Goal: Task Accomplishment & Management: Use online tool/utility

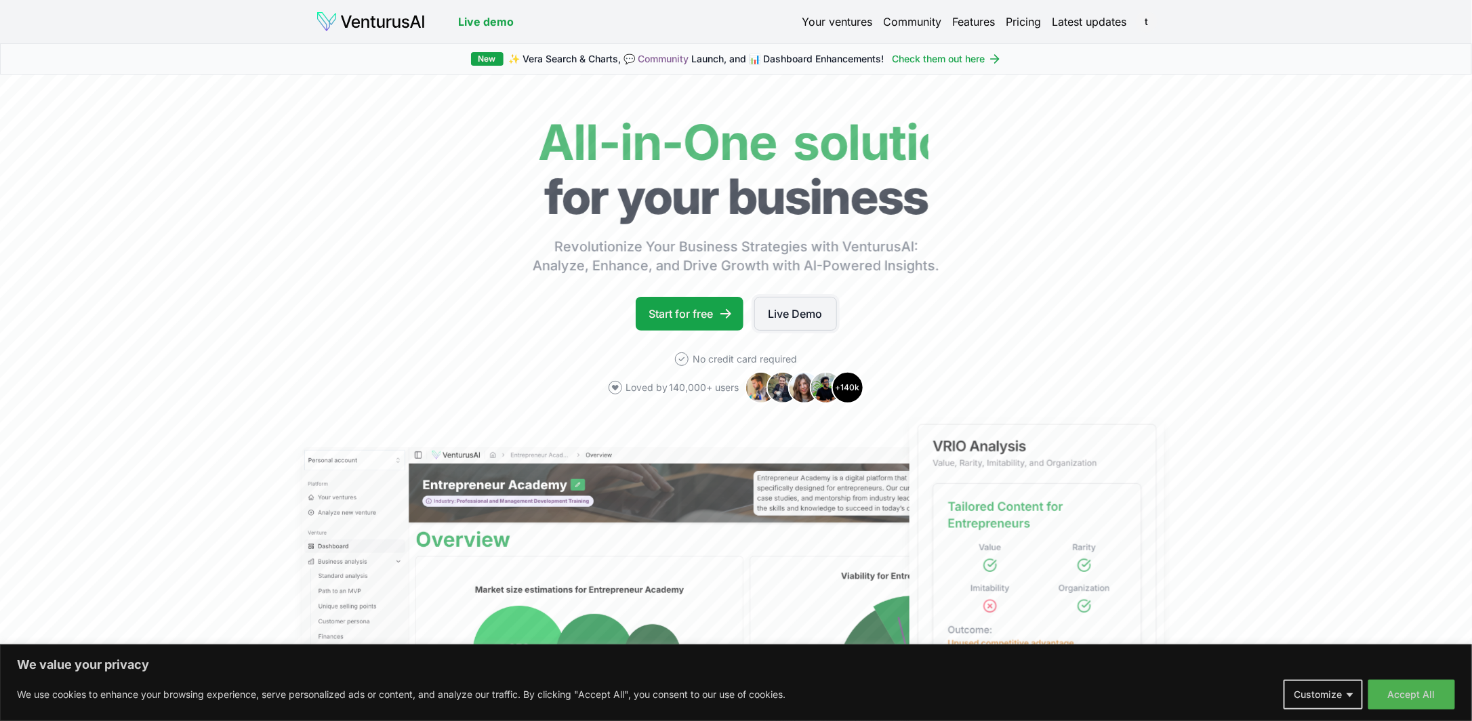
click at [796, 309] on link "Live Demo" at bounding box center [795, 314] width 83 height 34
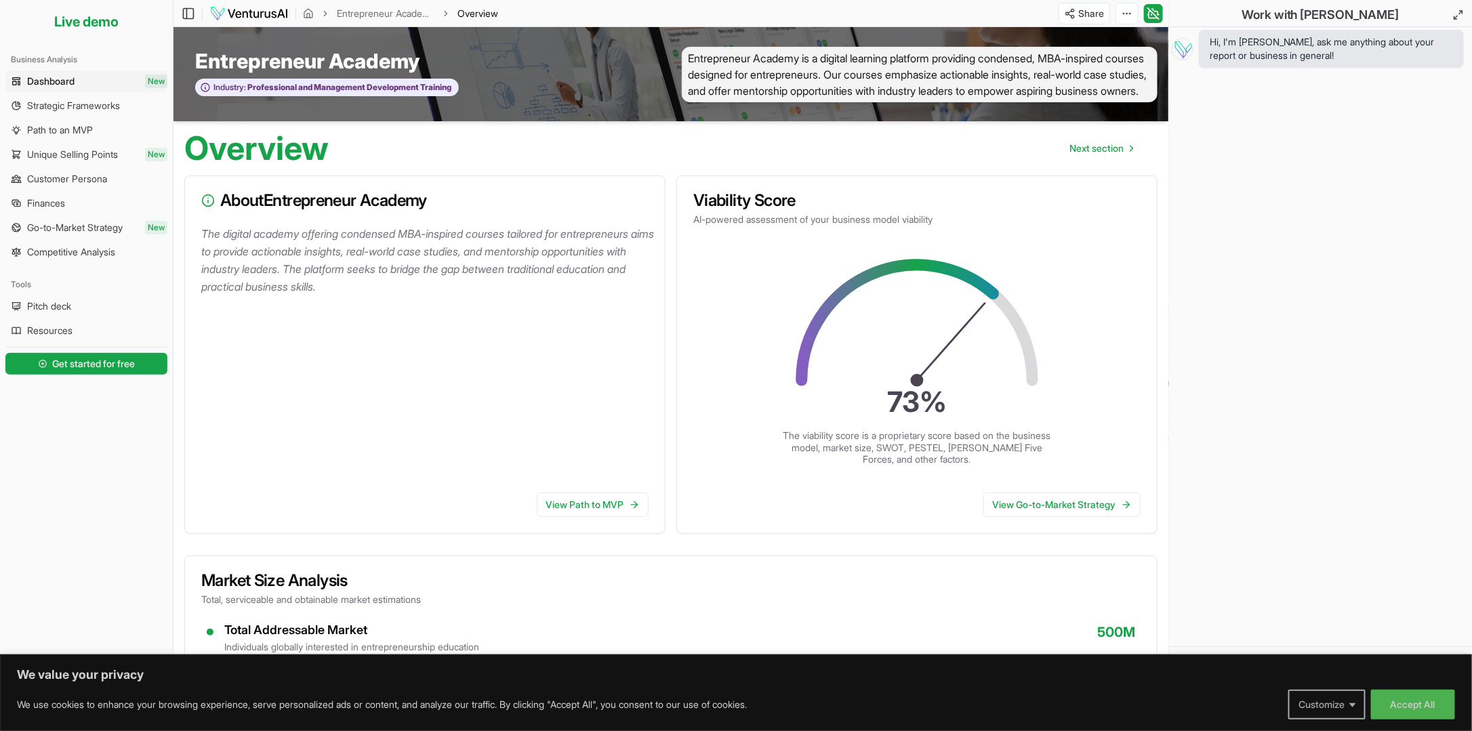
click at [1355, 699] on button "Customize" at bounding box center [1327, 705] width 77 height 30
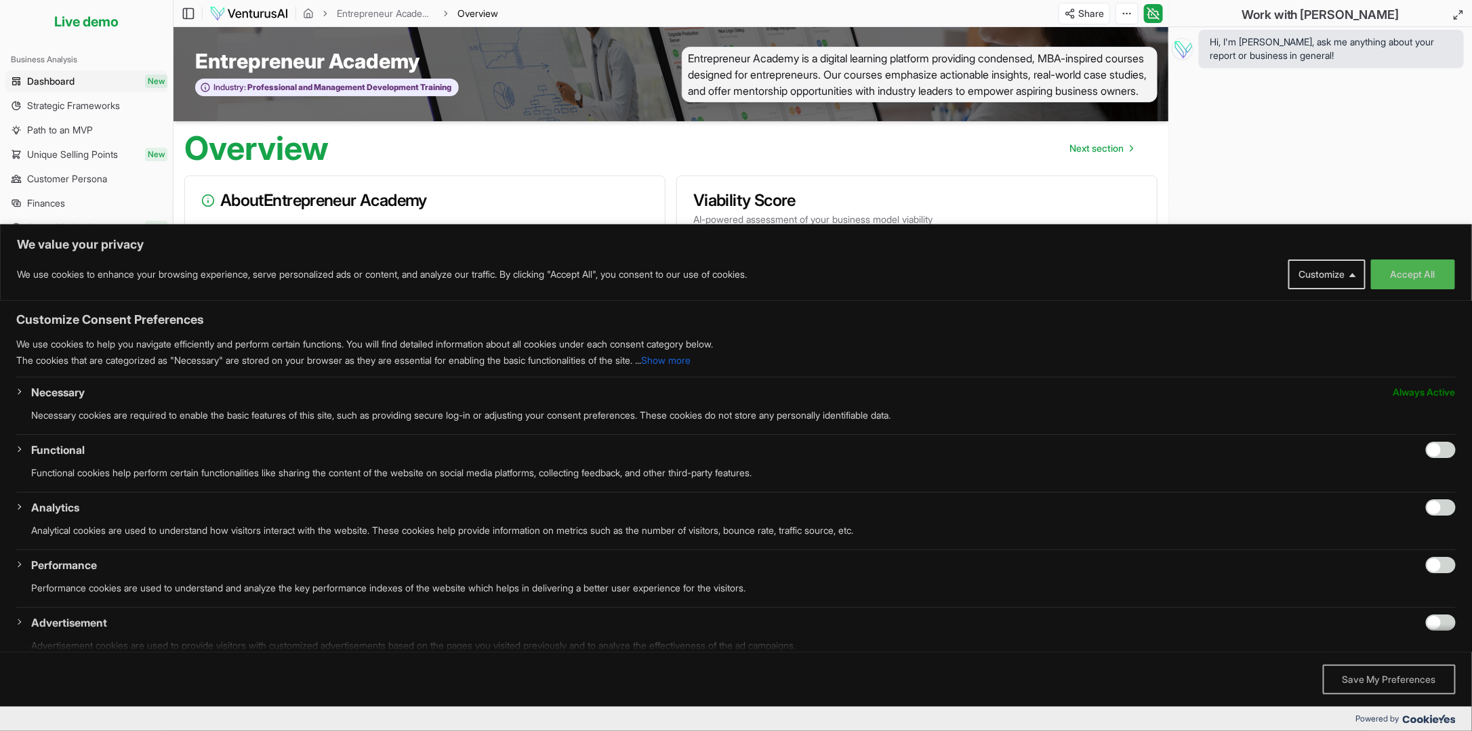
click at [1365, 679] on button "Save My Preferences" at bounding box center [1389, 680] width 133 height 30
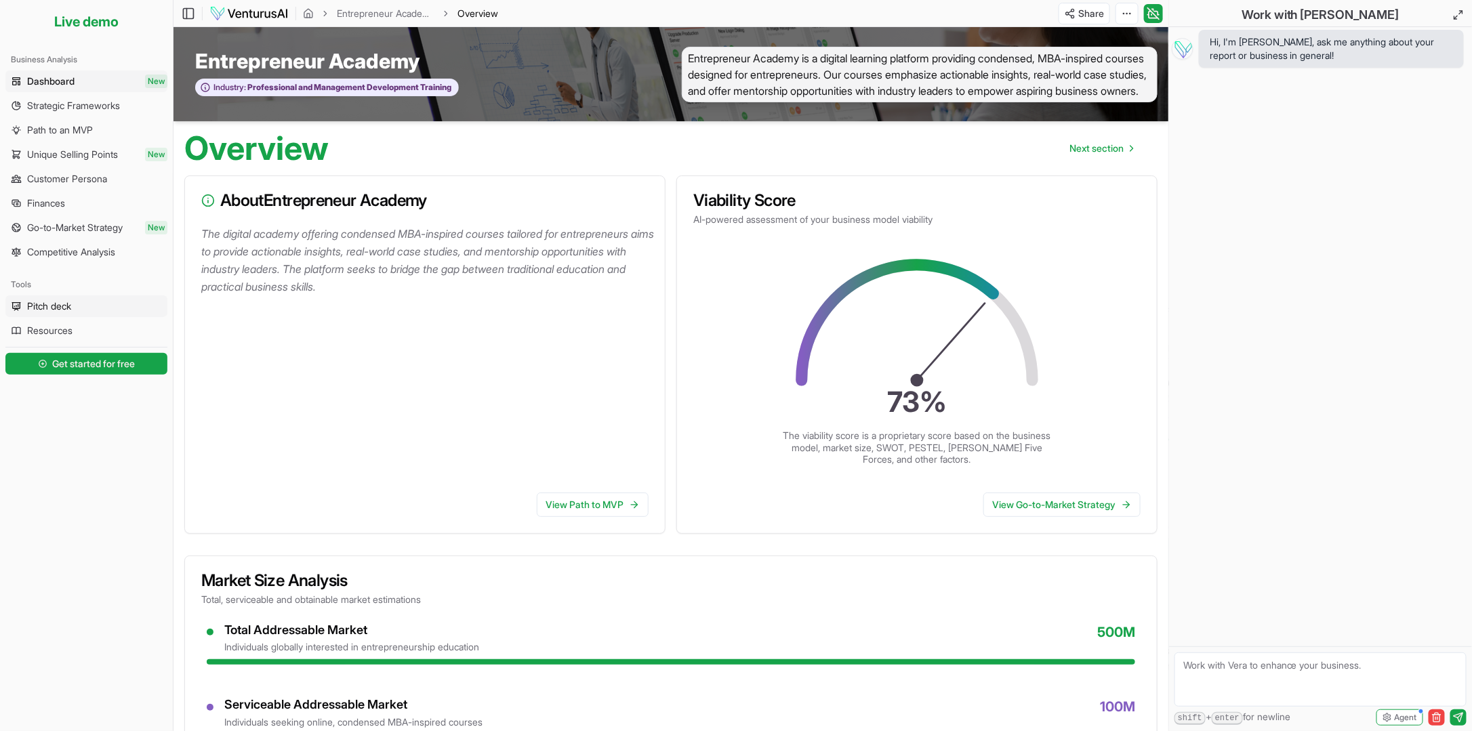
click at [60, 300] on span "Pitch deck" at bounding box center [49, 307] width 44 height 14
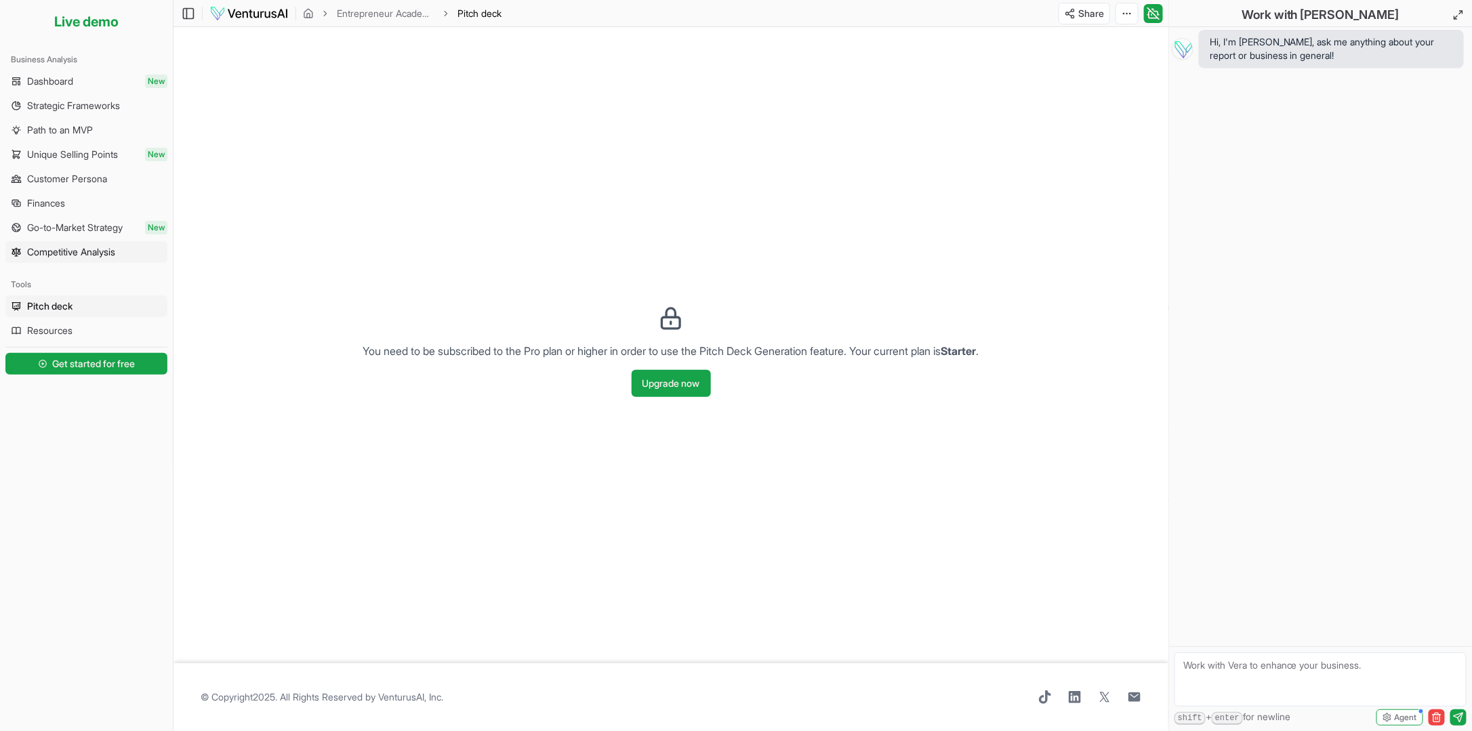
click at [76, 248] on span "Competitive Analysis" at bounding box center [71, 252] width 88 height 14
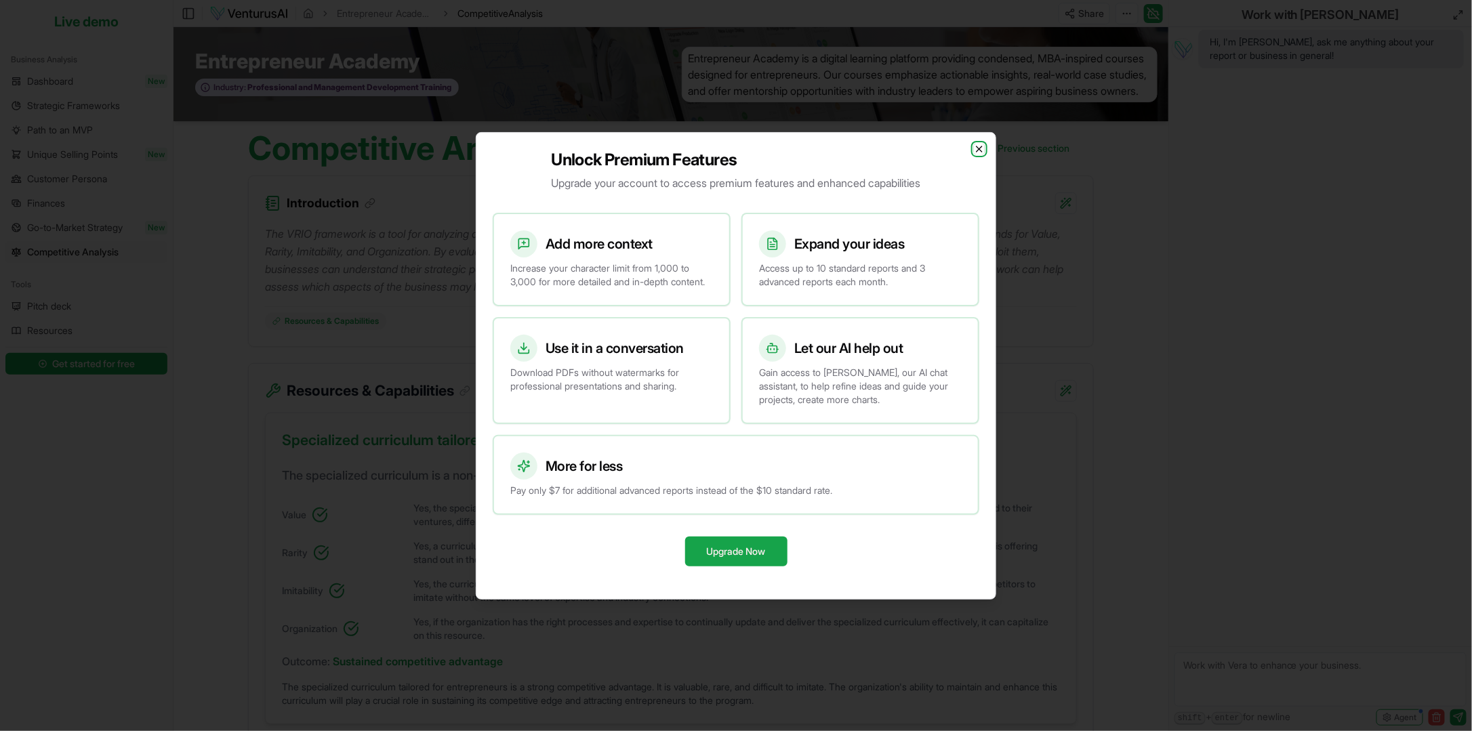
click at [977, 144] on icon "button" at bounding box center [979, 149] width 11 height 11
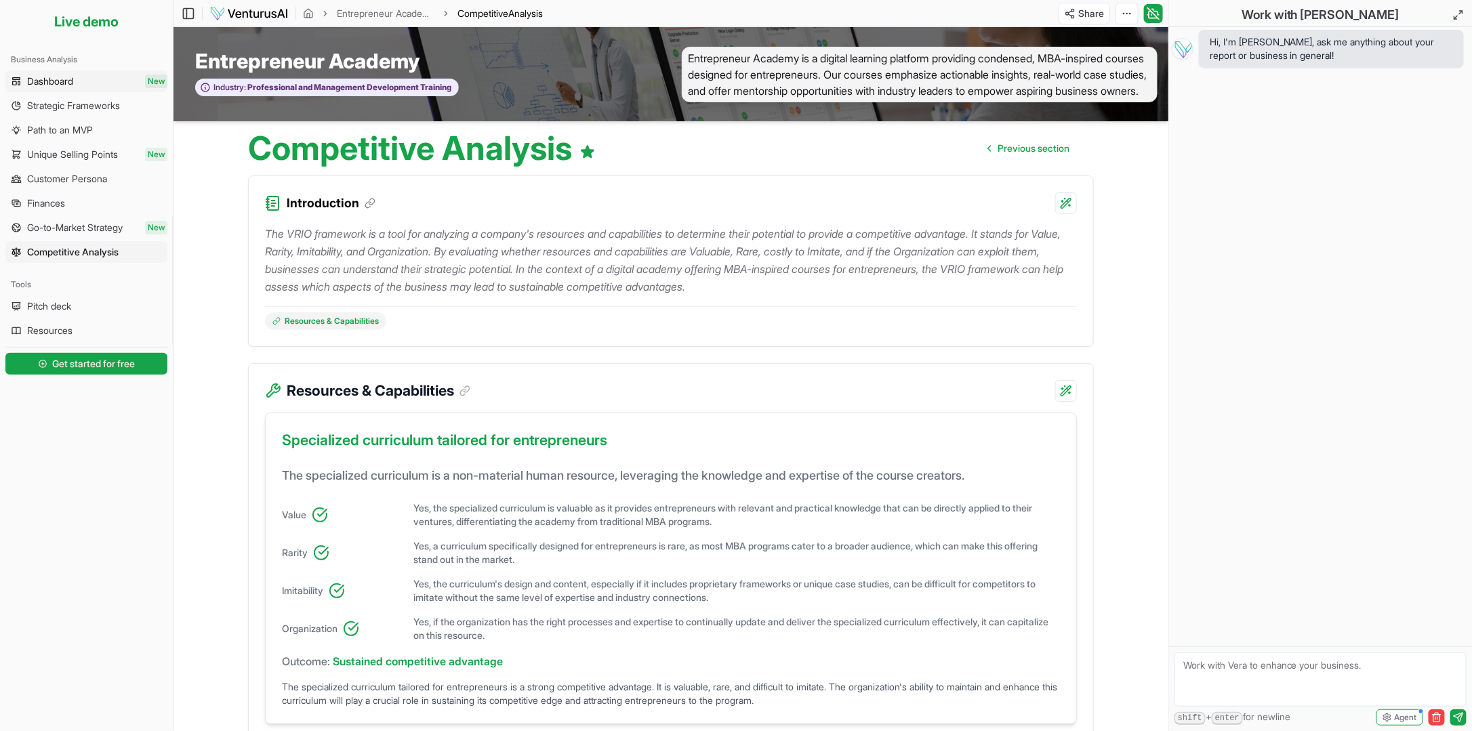
click at [66, 79] on span "Dashboard" at bounding box center [50, 82] width 46 height 14
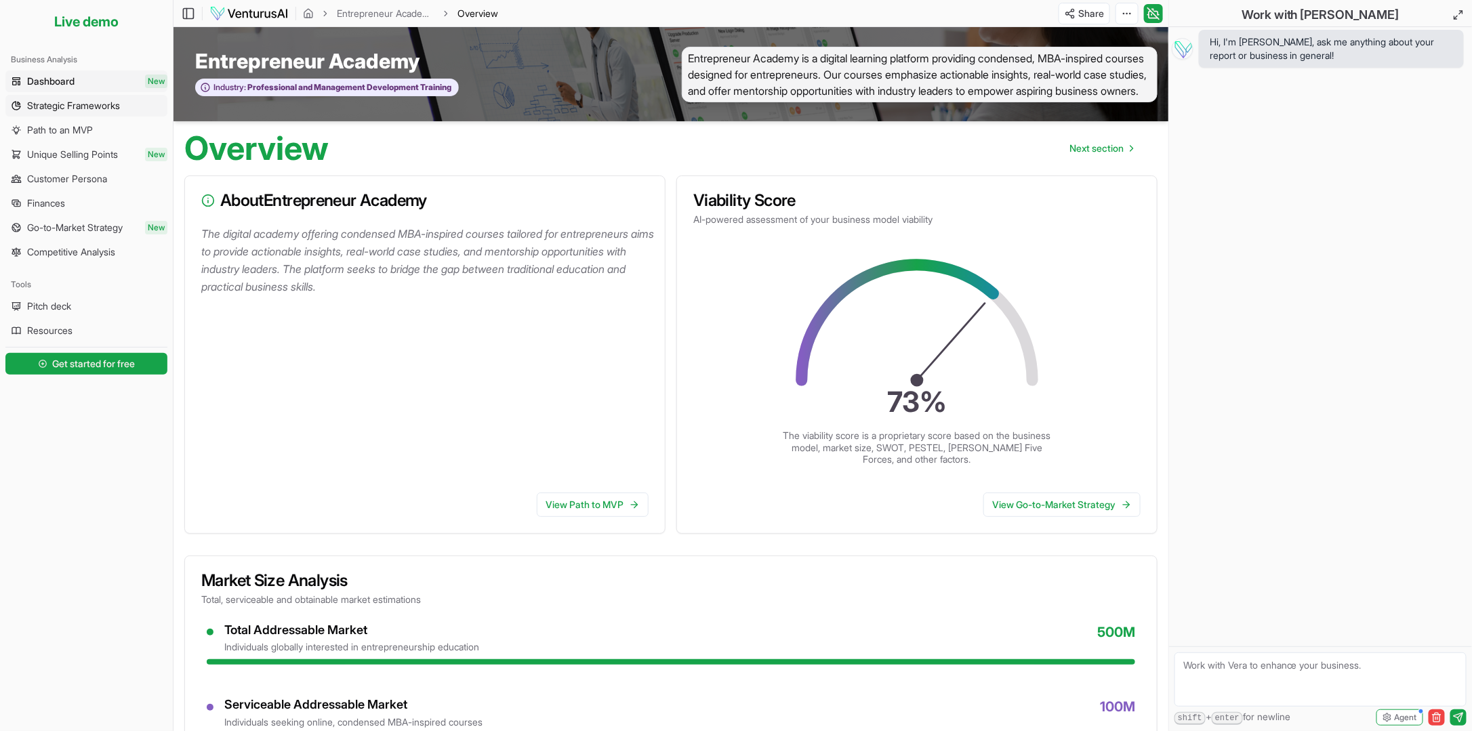
click at [60, 99] on span "Strategic Frameworks" at bounding box center [73, 106] width 93 height 14
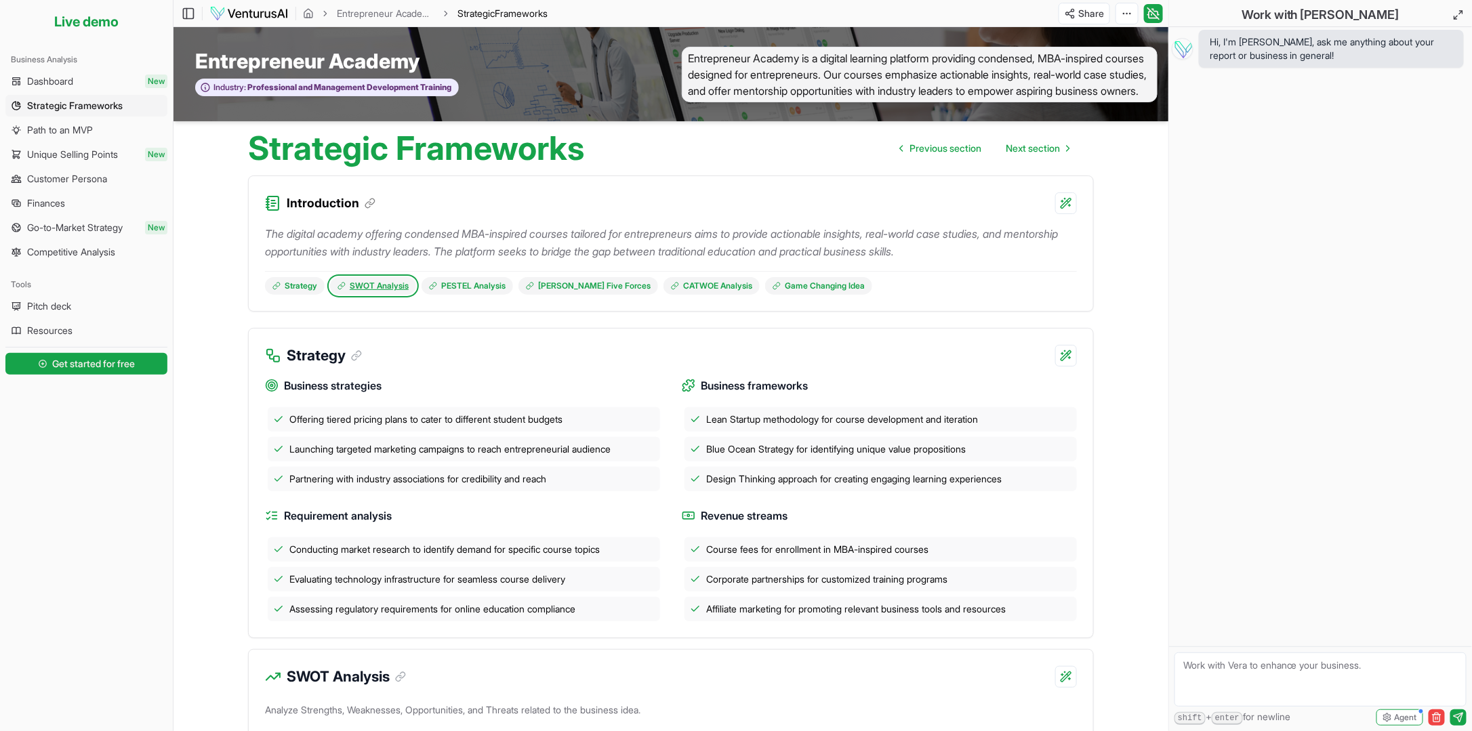
click at [396, 281] on link "SWOT Analysis" at bounding box center [373, 286] width 86 height 18
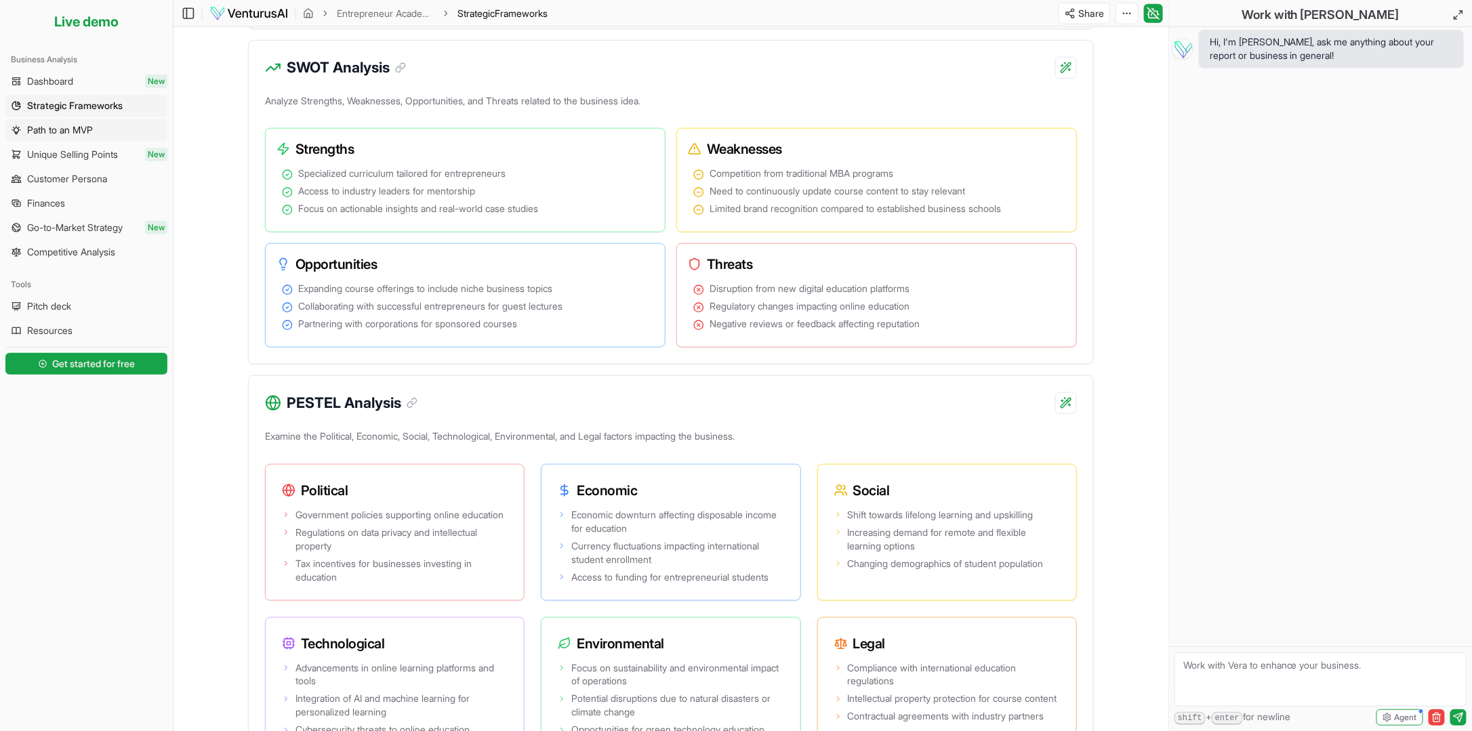
click at [74, 126] on span "Path to an MVP" at bounding box center [60, 130] width 66 height 14
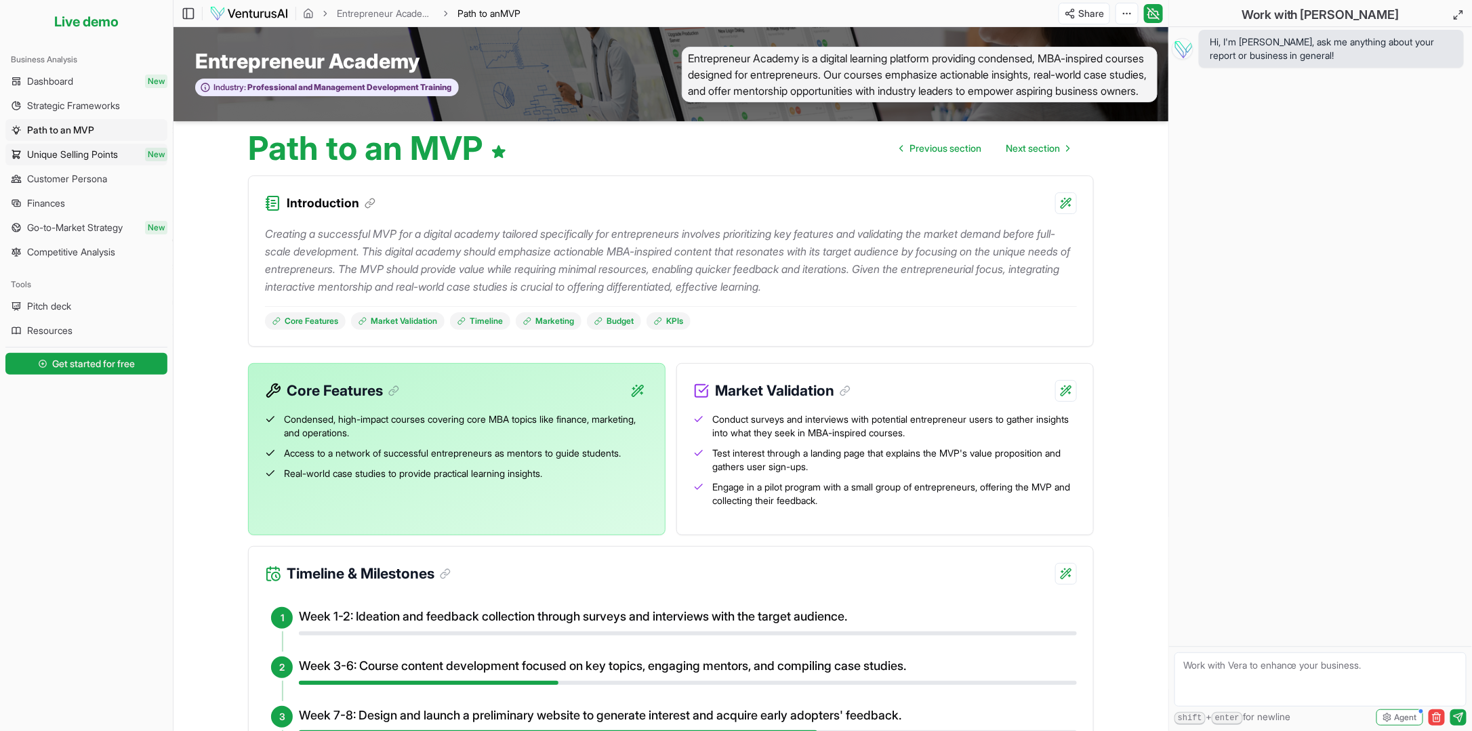
click at [80, 157] on span "Unique Selling Points" at bounding box center [72, 155] width 91 height 14
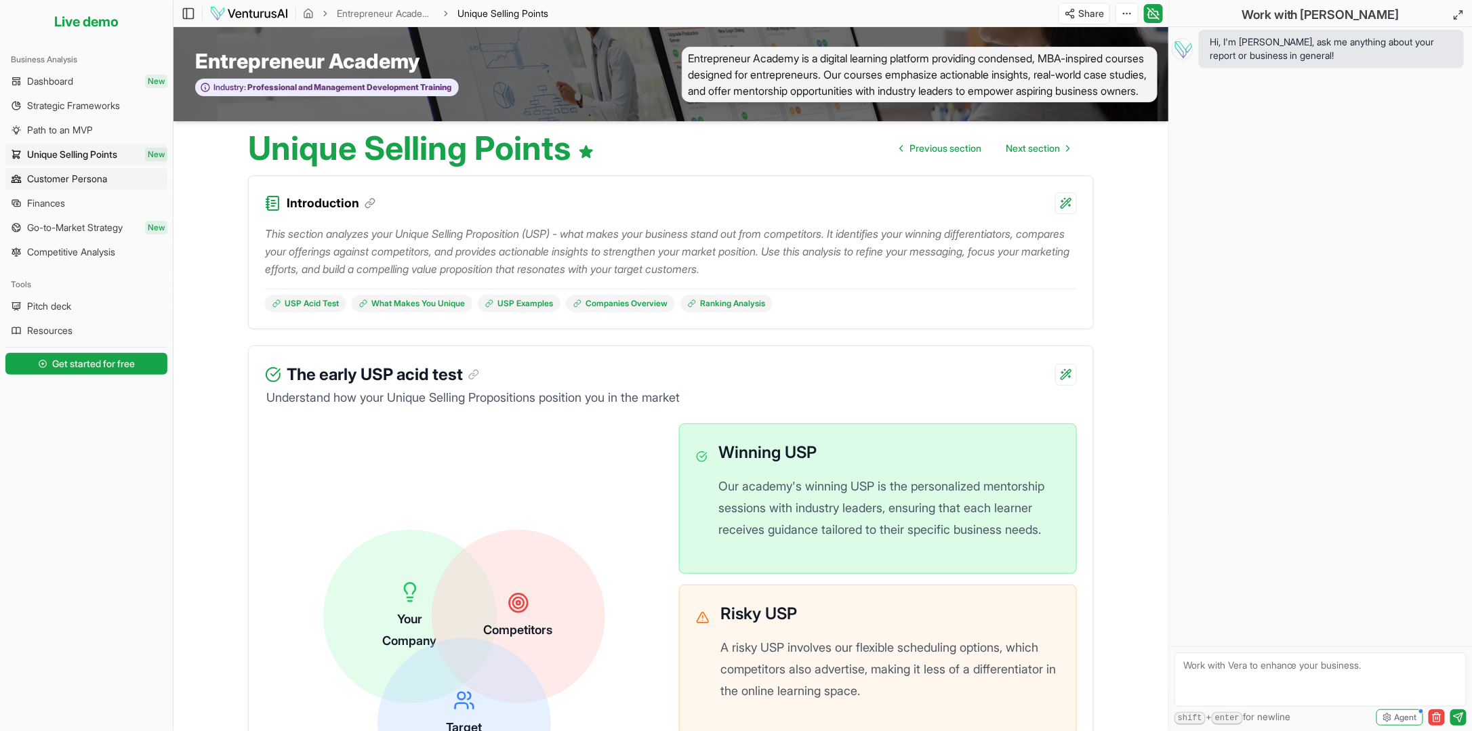
click at [73, 177] on span "Customer Persona" at bounding box center [67, 179] width 80 height 14
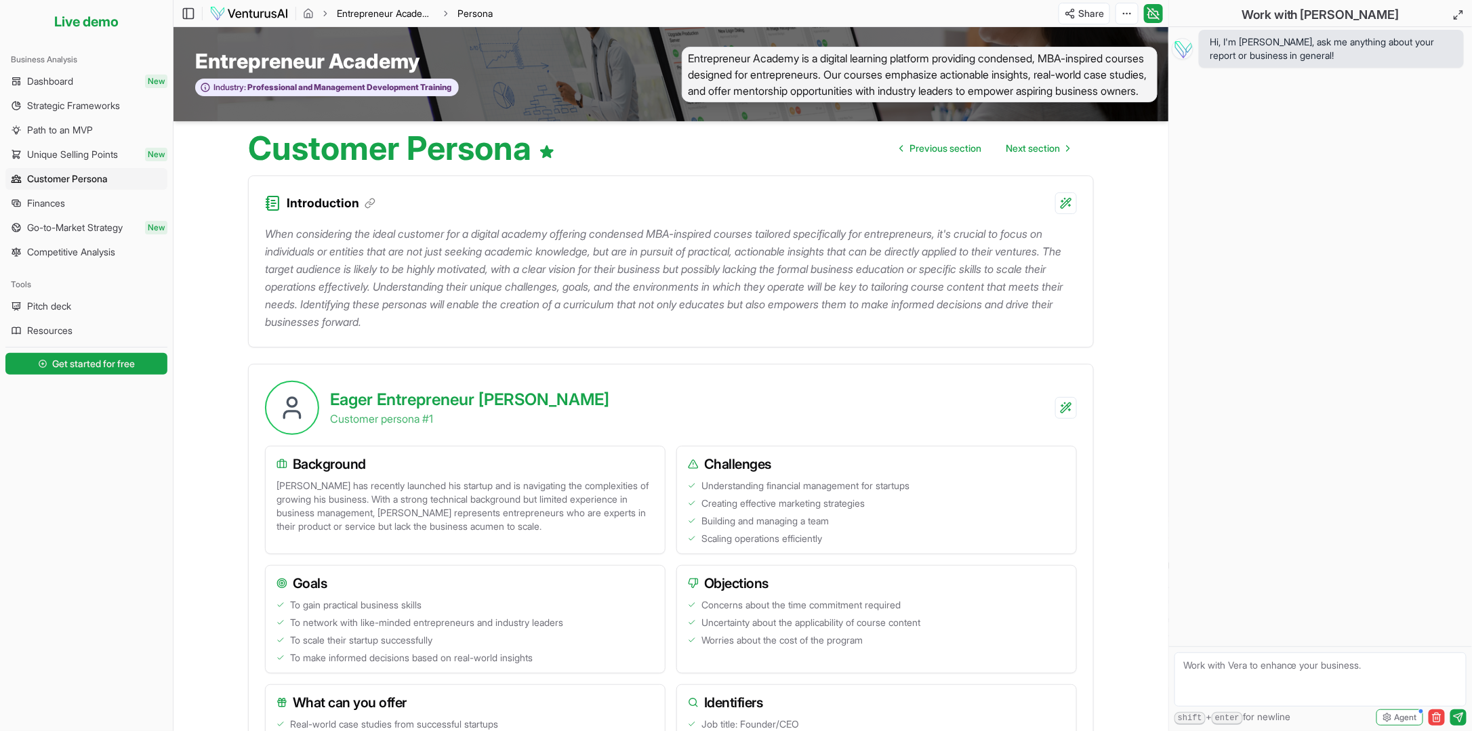
click at [393, 14] on link "Entrepreneur Academy" at bounding box center [386, 14] width 98 height 14
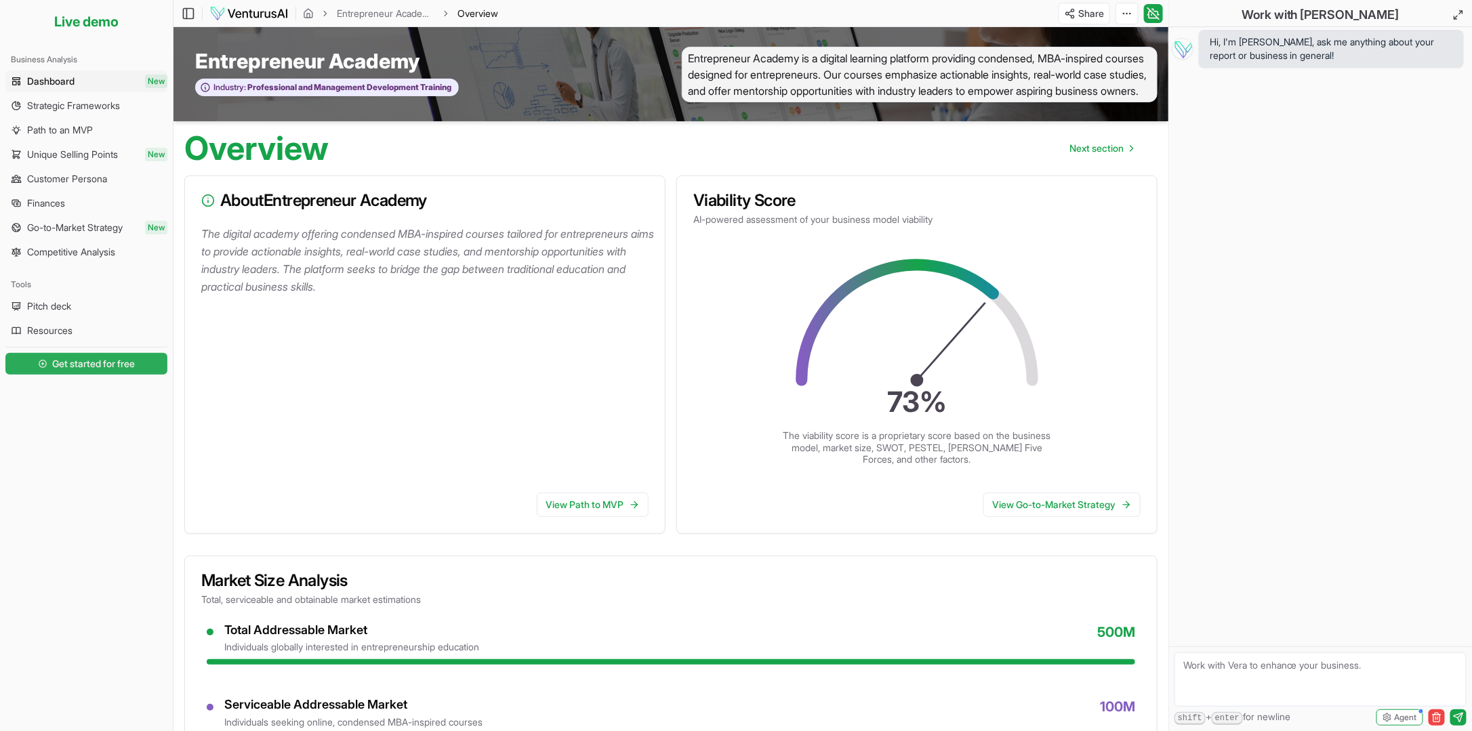
click at [131, 359] on span "Get started for free" at bounding box center [94, 364] width 83 height 14
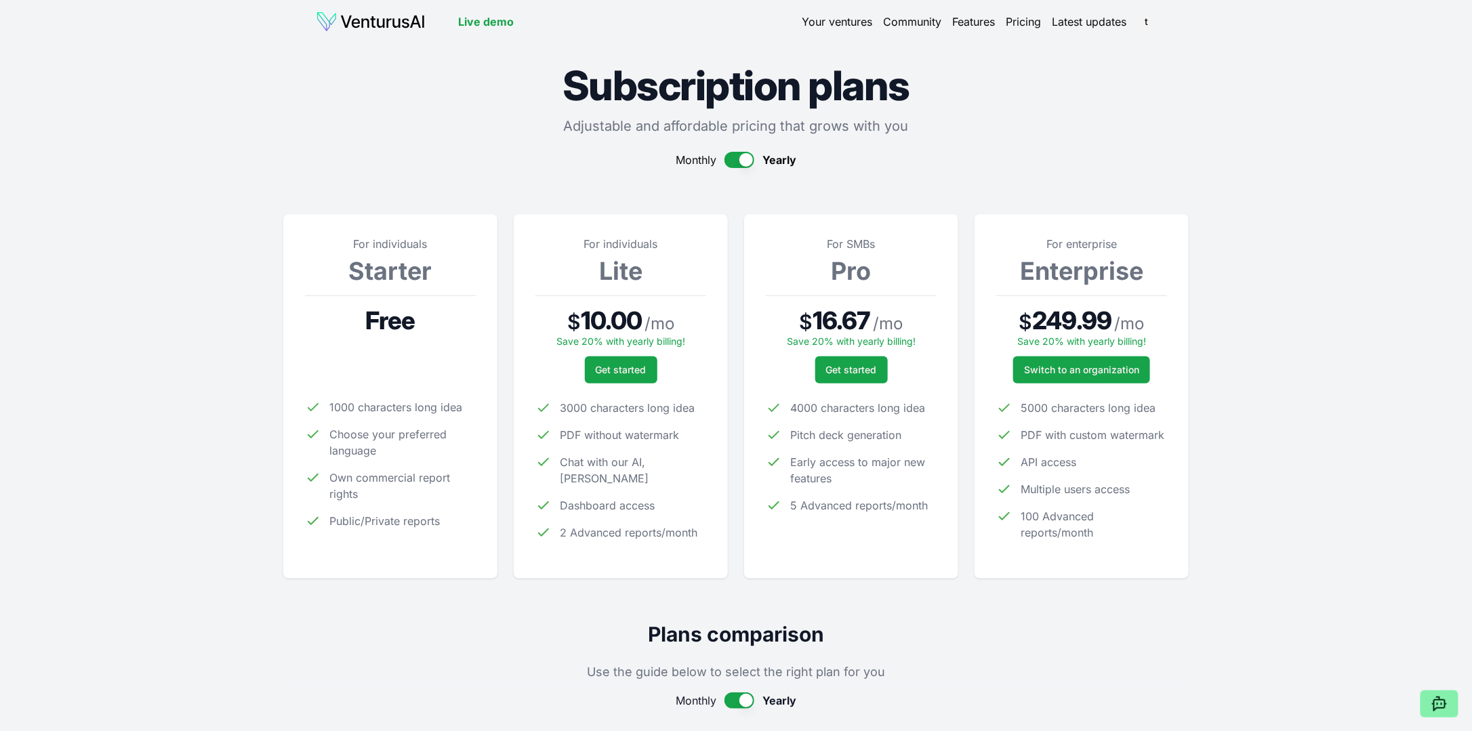
click at [738, 157] on button "button" at bounding box center [740, 160] width 30 height 16
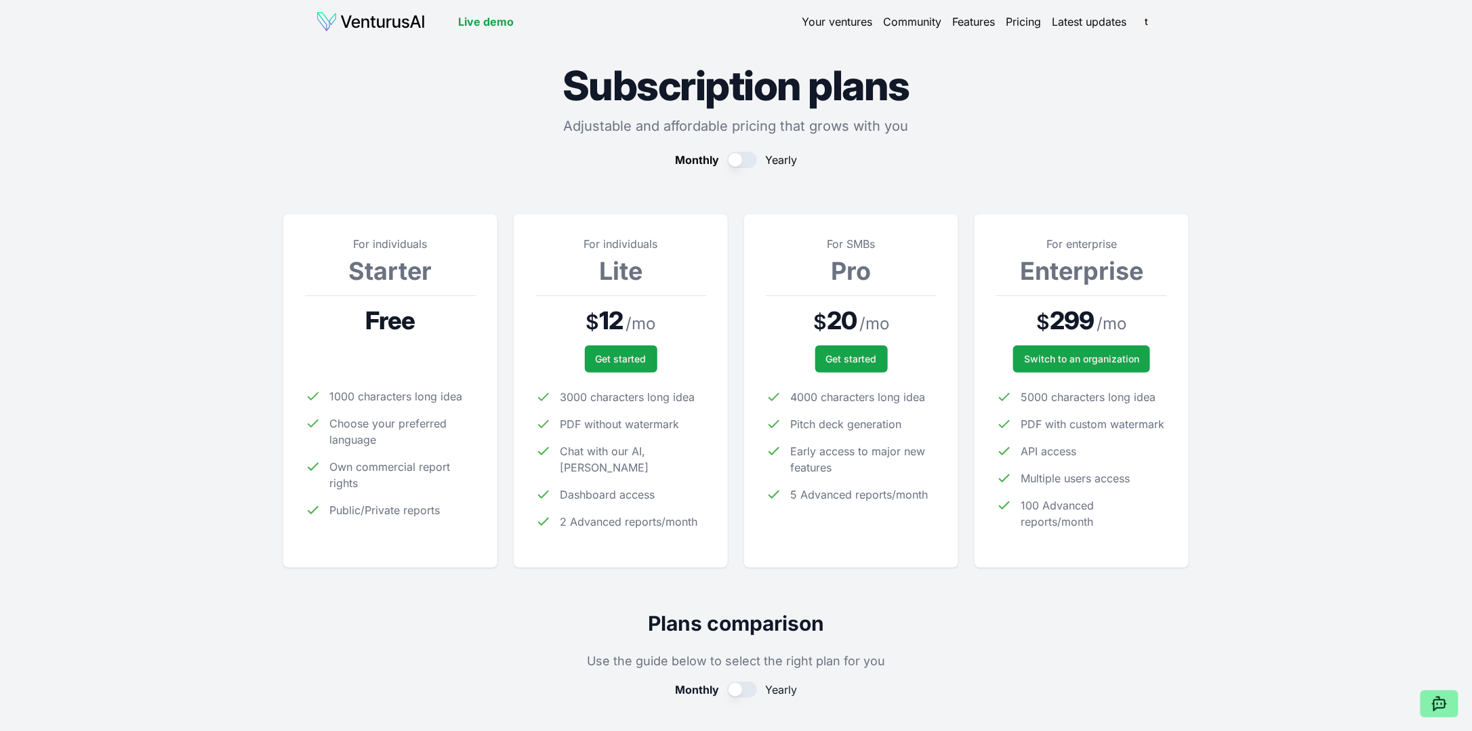
click at [851, 20] on link "Your ventures" at bounding box center [837, 22] width 70 height 16
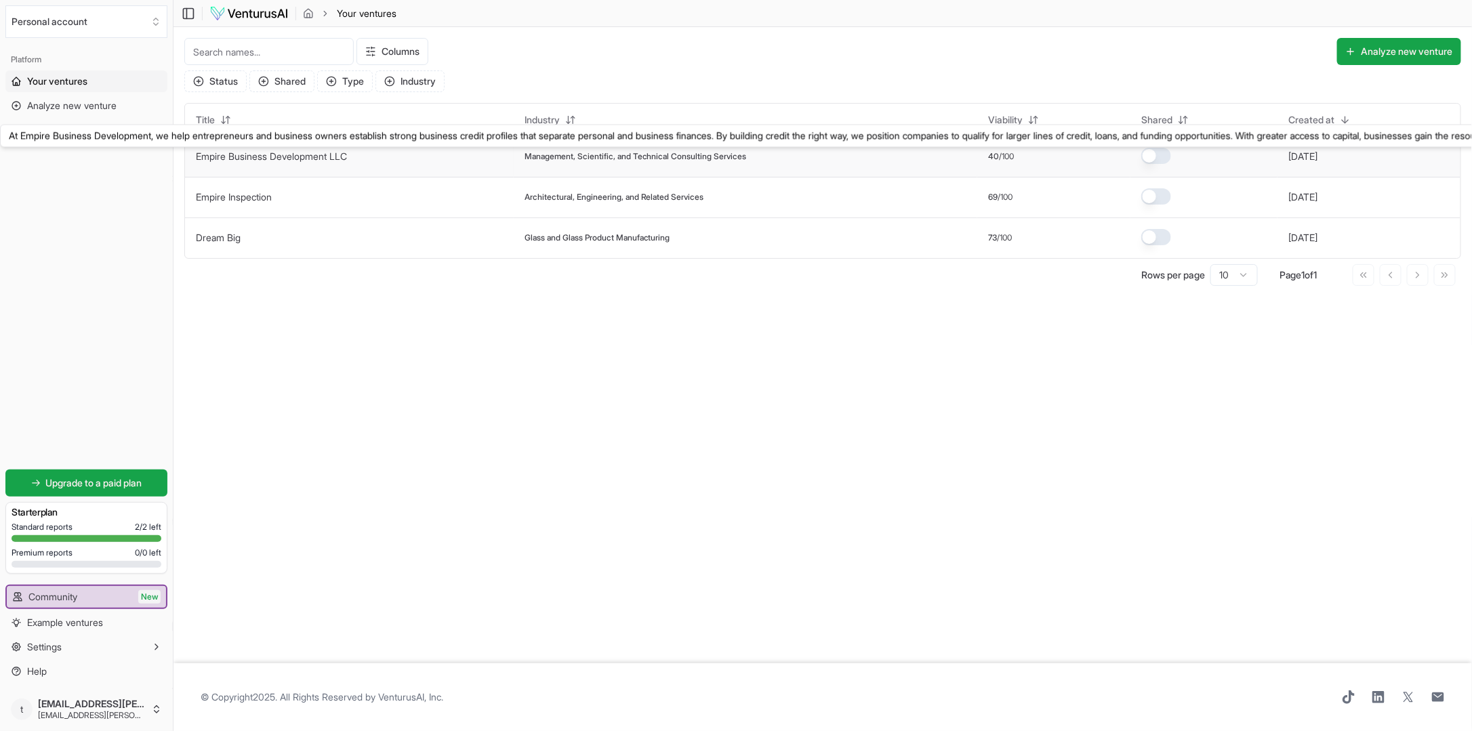
click at [253, 153] on link "Empire Business Development LLC" at bounding box center [271, 156] width 151 height 12
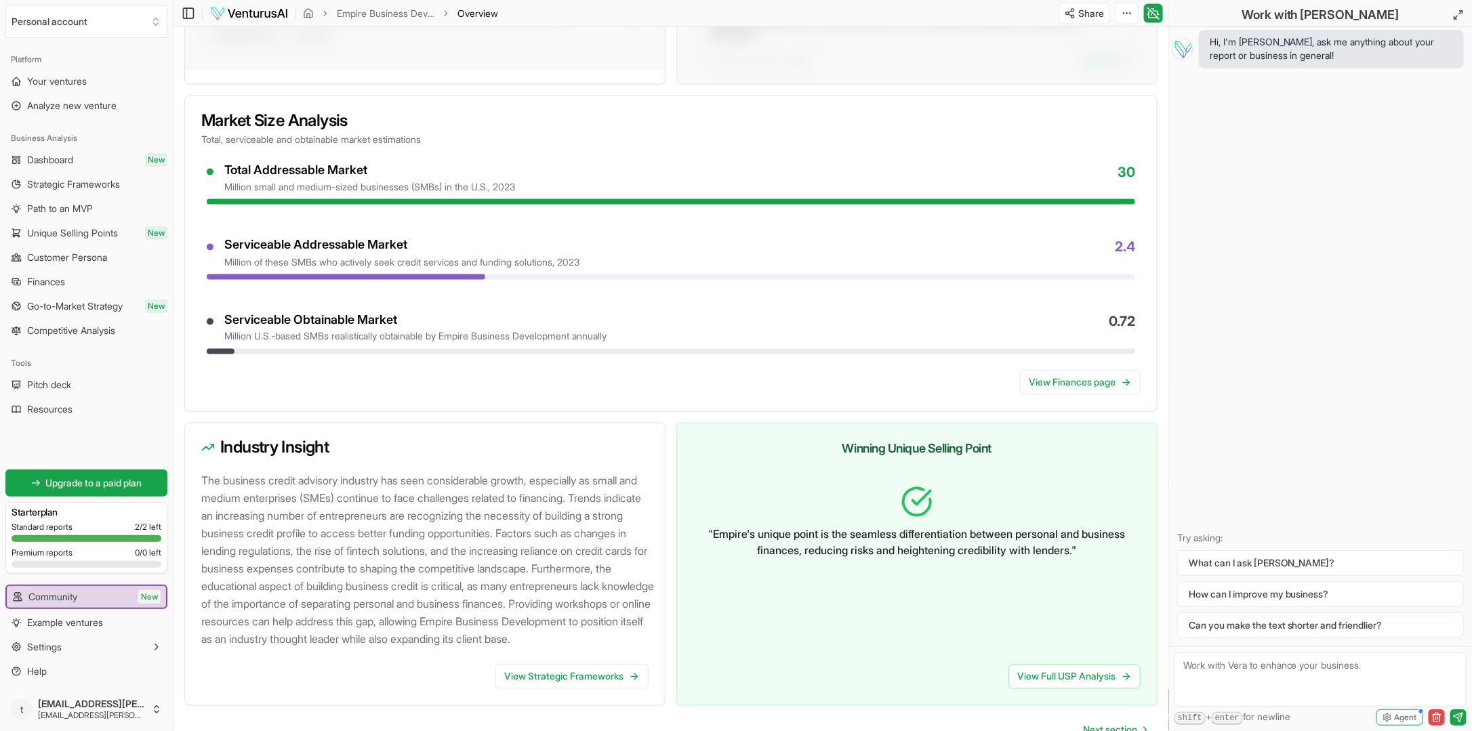
scroll to position [1069, 0]
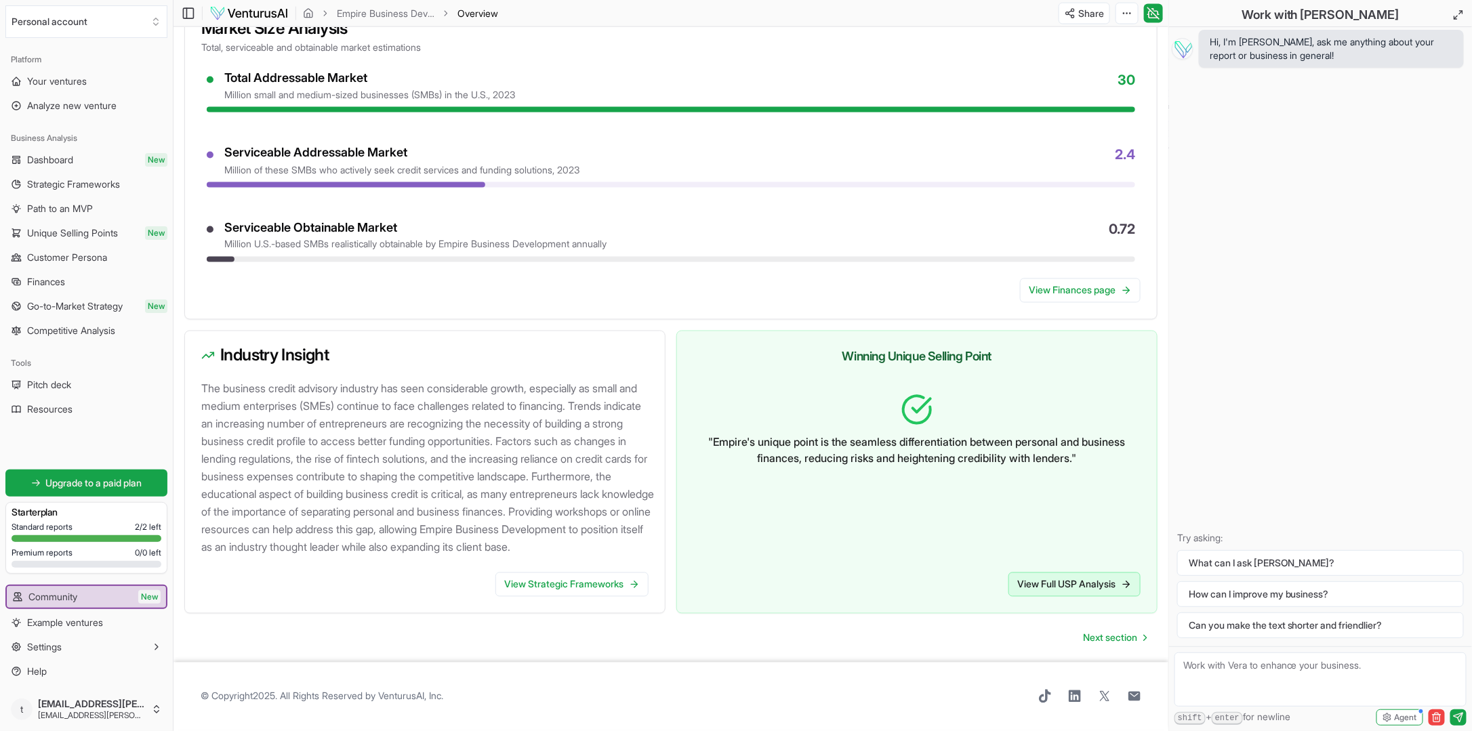
click at [1076, 582] on link "View Full USP Analysis" at bounding box center [1075, 585] width 132 height 24
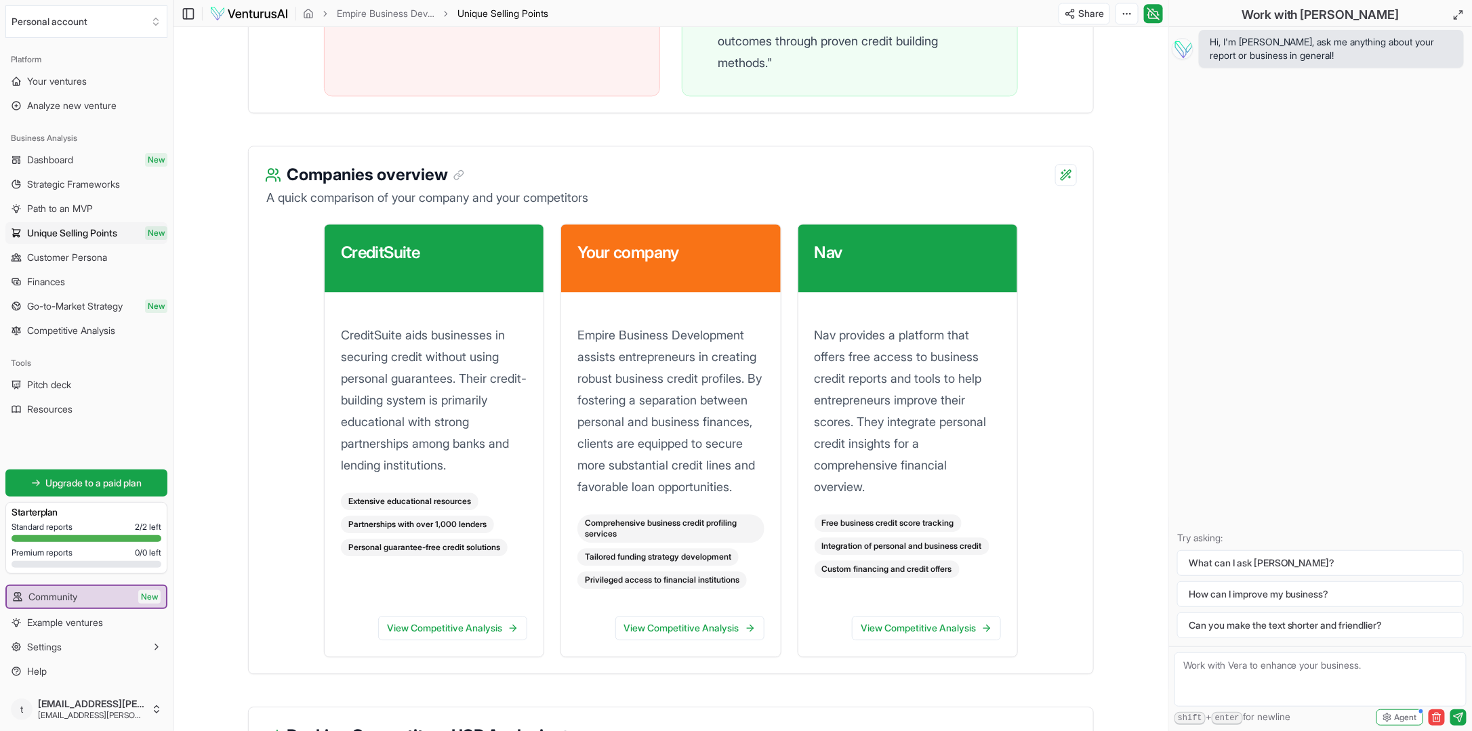
scroll to position [1739, 0]
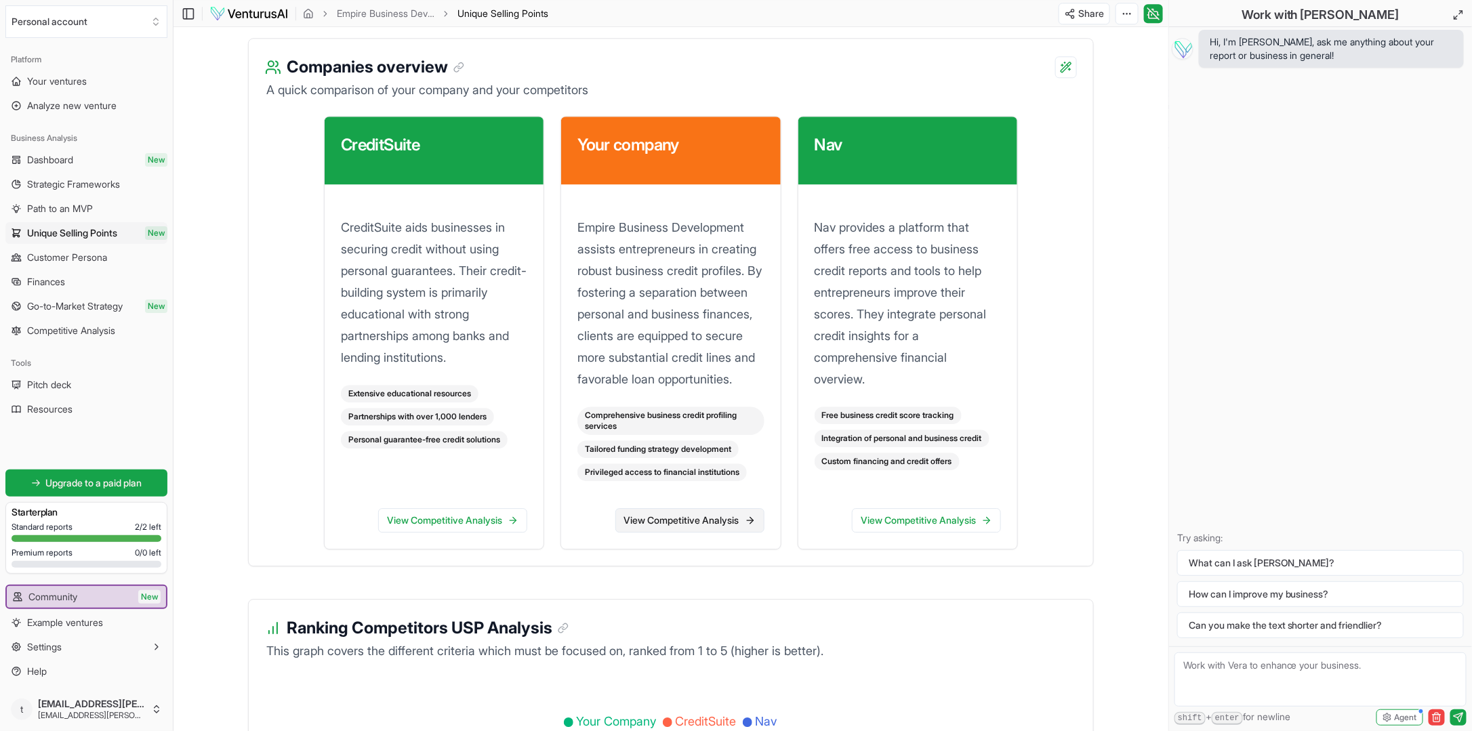
click at [679, 533] on link "View Competitive Analysis" at bounding box center [689, 520] width 149 height 24
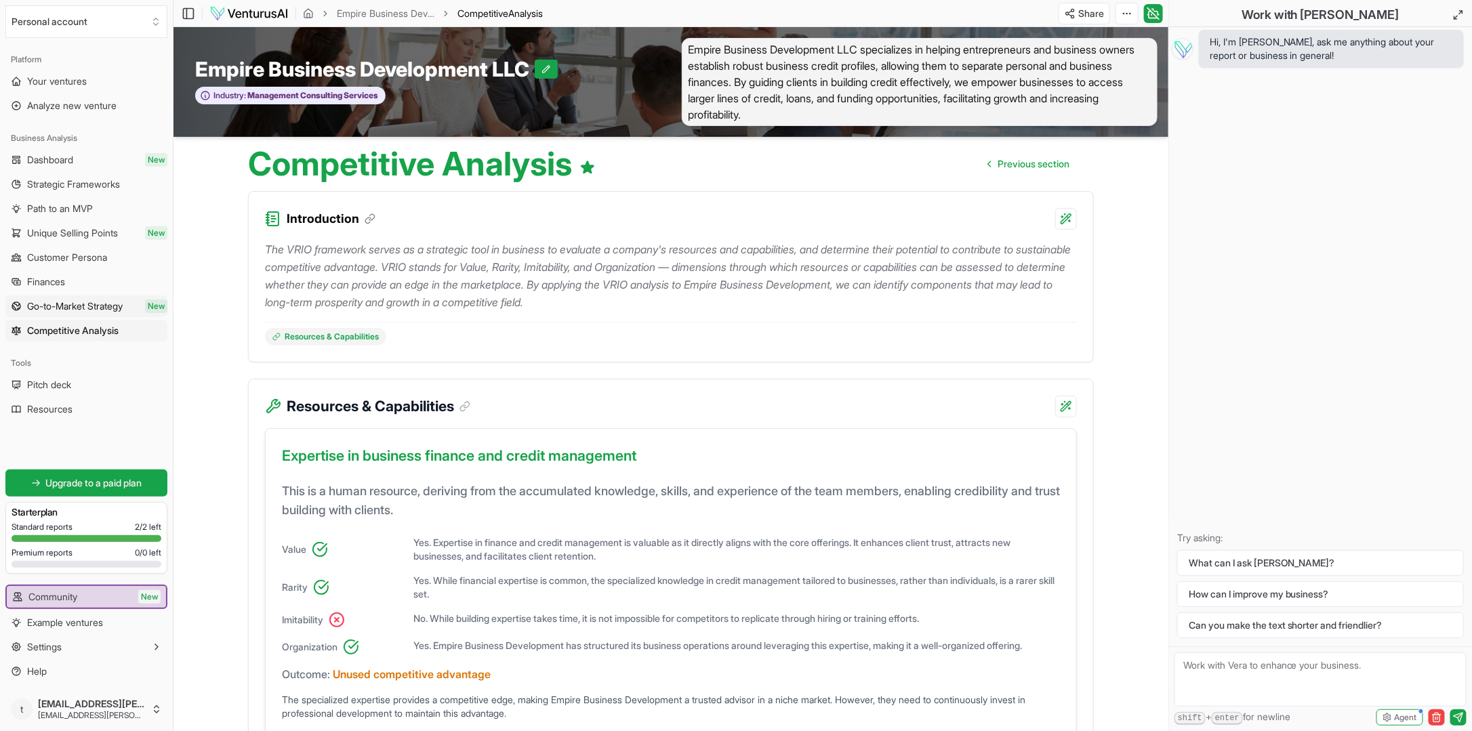
click at [56, 302] on span "Go-to-Market Strategy" at bounding box center [75, 307] width 96 height 14
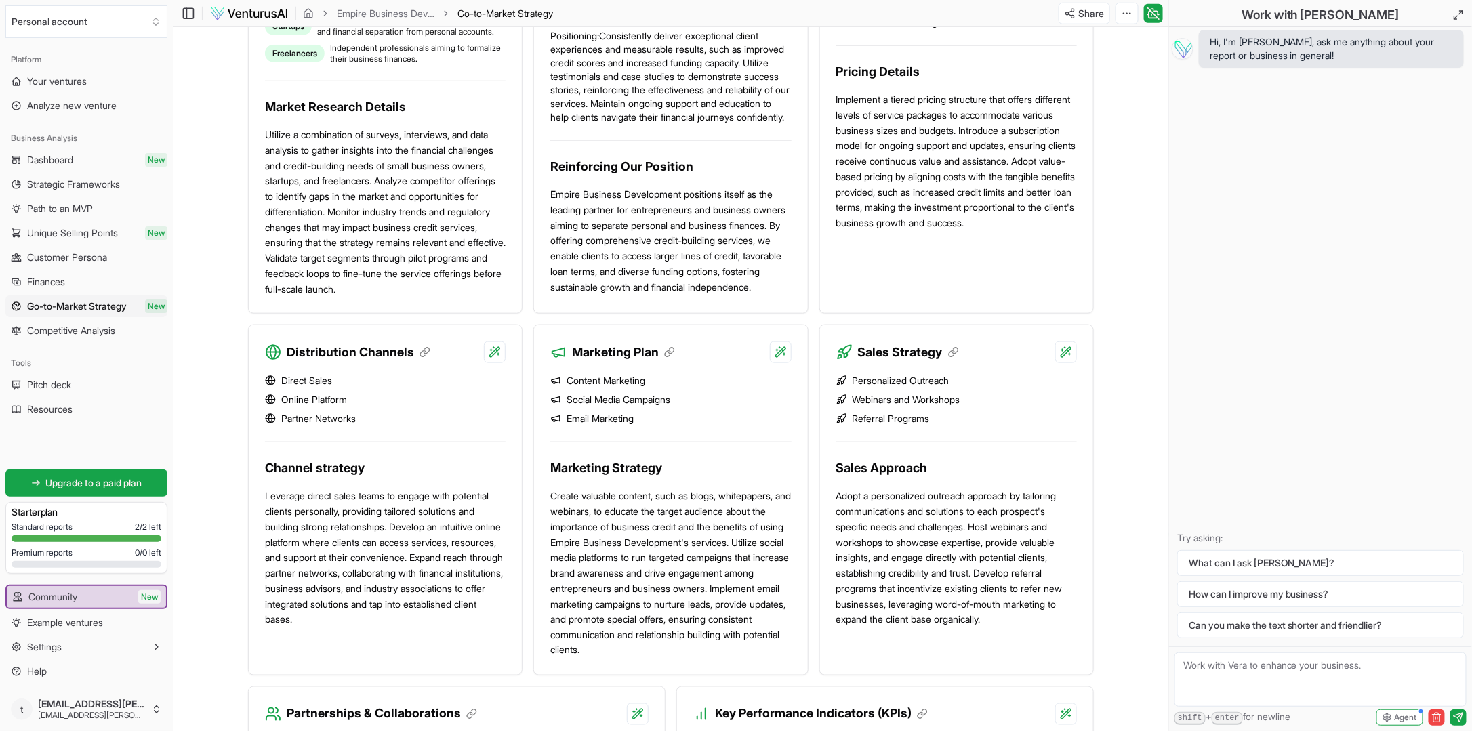
scroll to position [536, 0]
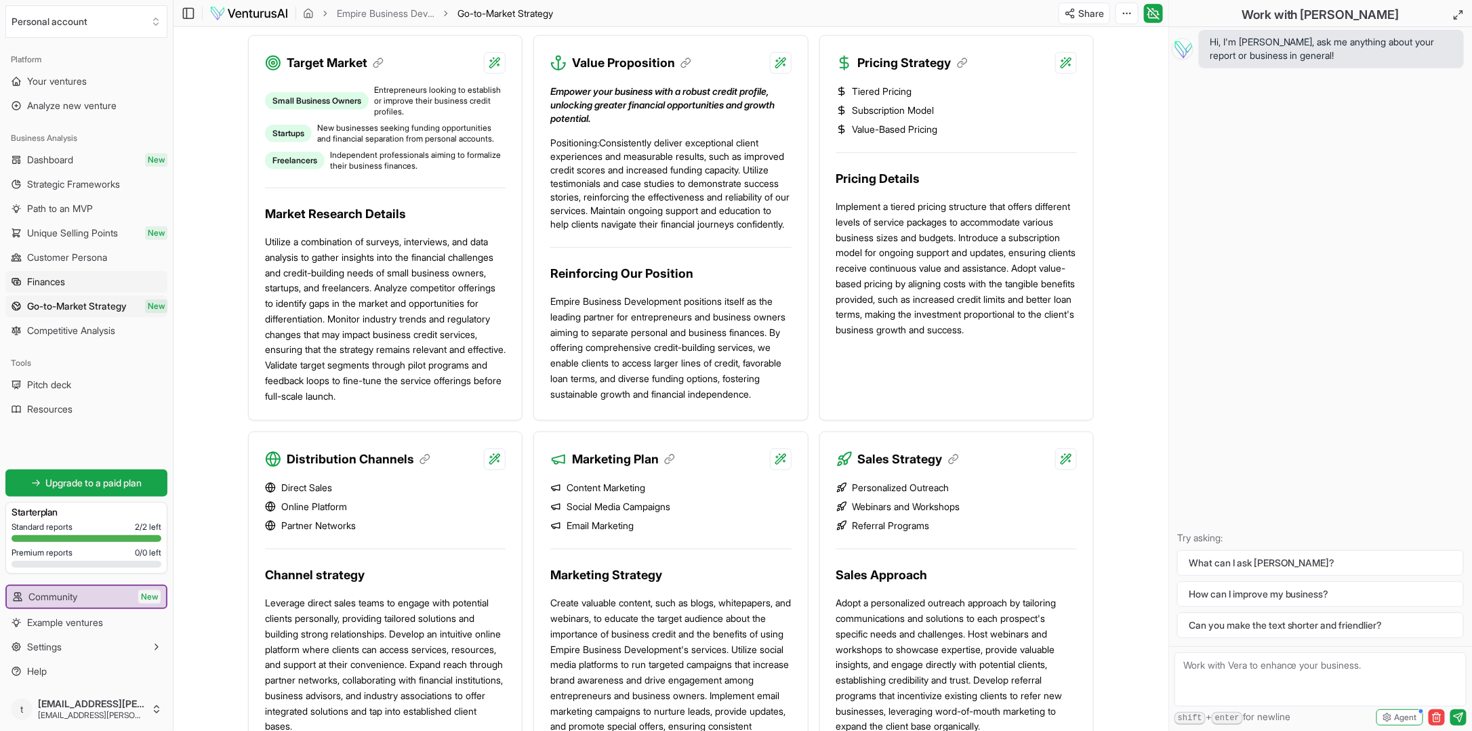
click at [49, 281] on span "Finances" at bounding box center [46, 282] width 38 height 14
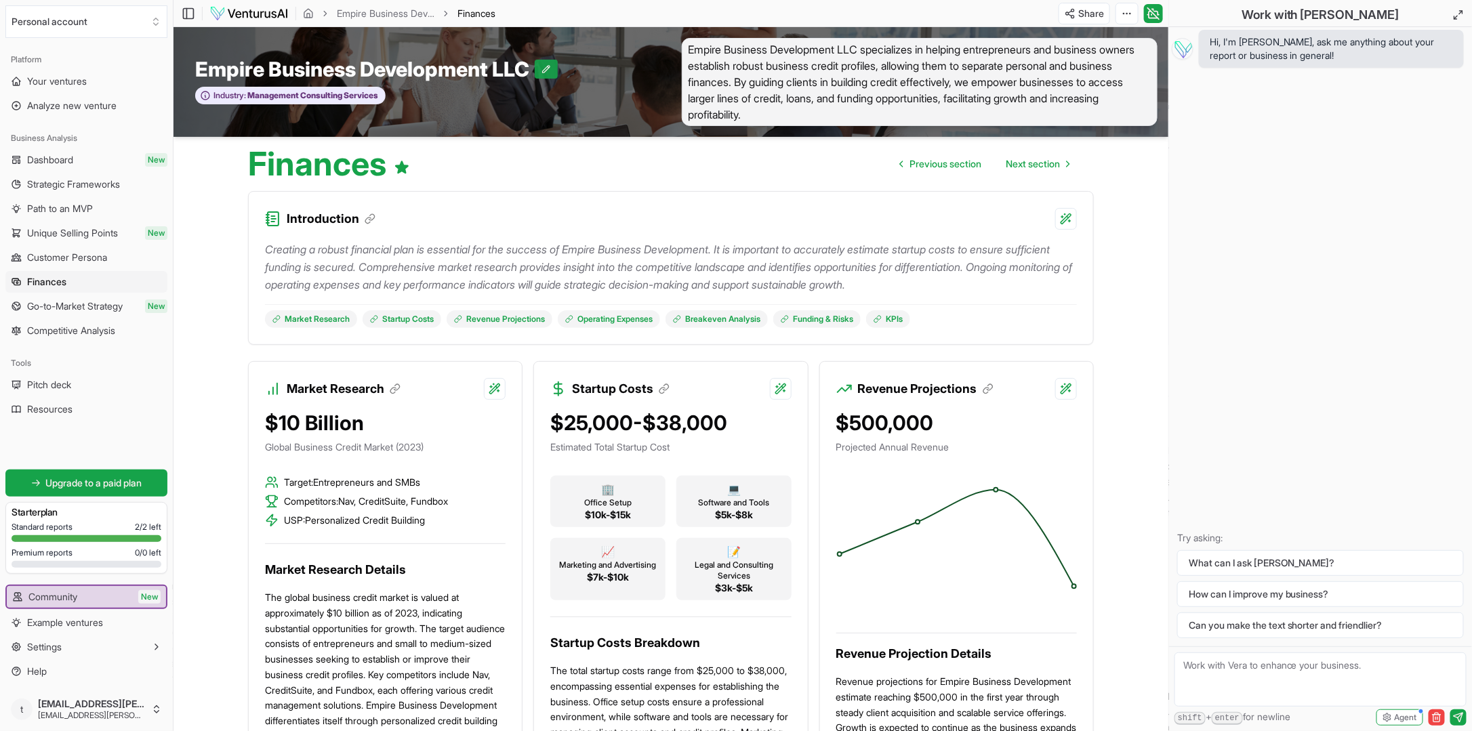
click at [548, 64] on icon at bounding box center [546, 68] width 9 height 9
click at [531, 66] on input "Empire Business Development LLC" at bounding box center [367, 69] width 344 height 24
type input "Empire Business Development"
click at [540, 61] on button at bounding box center [538, 69] width 23 height 19
click at [850, 42] on span "Empire Business Development LLC specializes in helping entrepreneurs and busine…" at bounding box center [920, 82] width 476 height 88
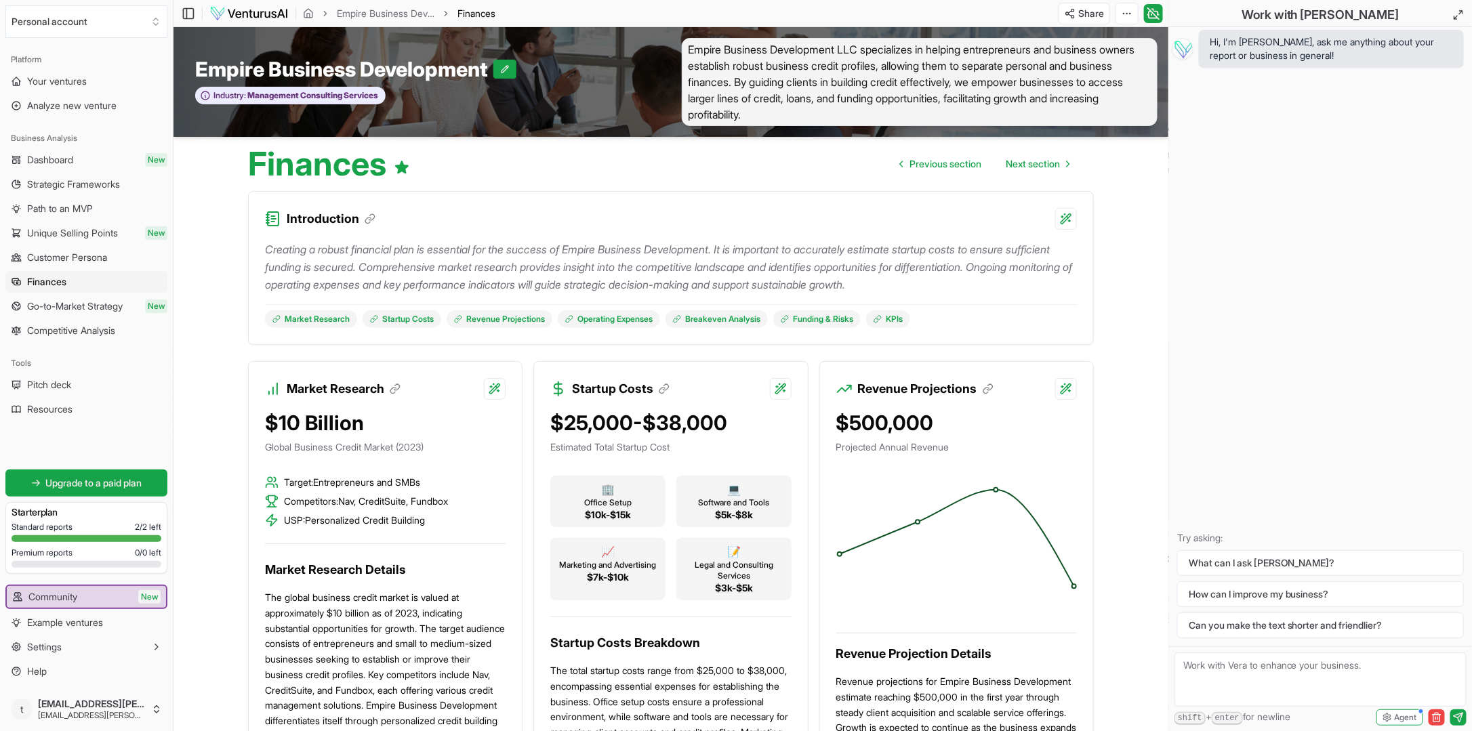
click at [855, 49] on span "Empire Business Development LLC specializes in helping entrepreneurs and busine…" at bounding box center [920, 82] width 476 height 88
click at [859, 53] on span "Empire Business Development LLC specializes in helping entrepreneurs and busine…" at bounding box center [920, 82] width 476 height 88
click at [69, 79] on span "Your ventures" at bounding box center [57, 82] width 60 height 14
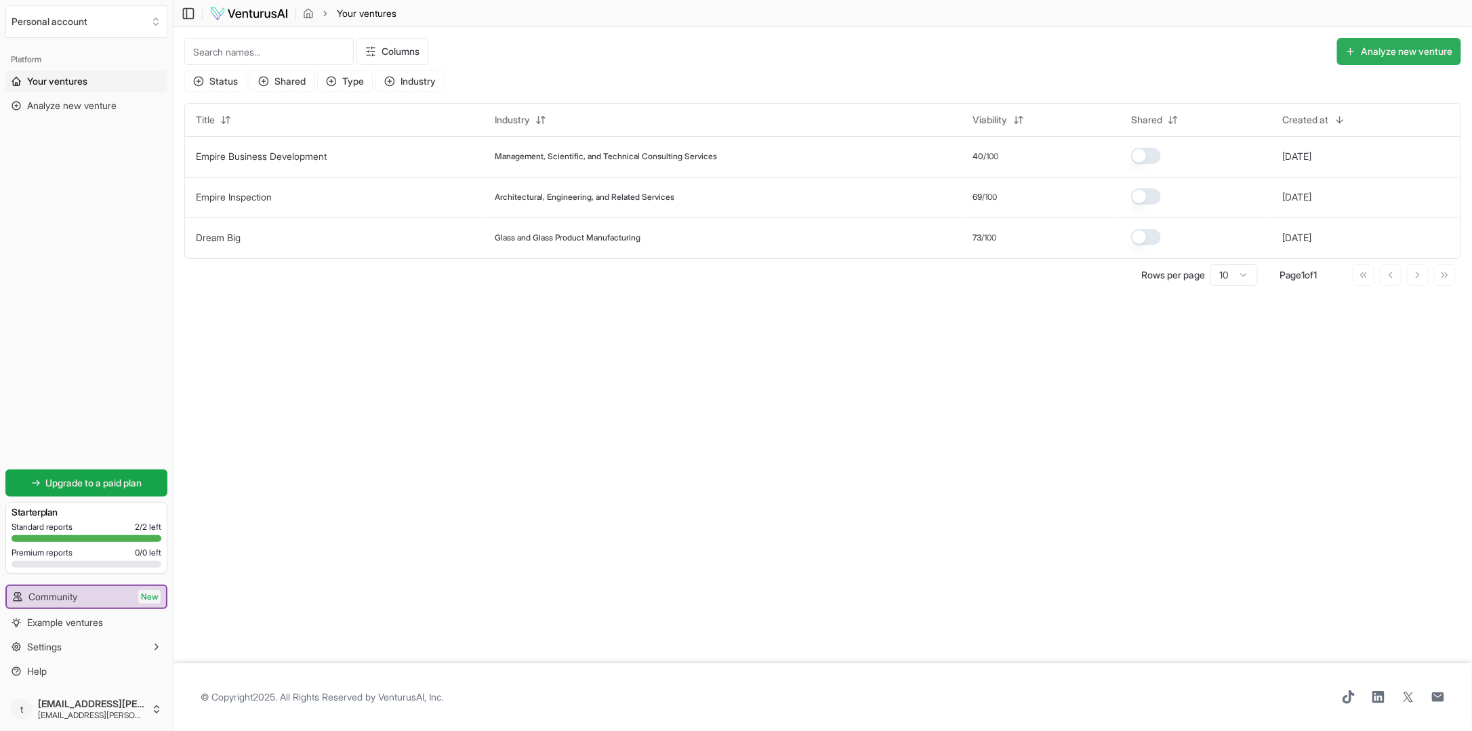
click at [1377, 50] on button "Analyze new venture" at bounding box center [1399, 51] width 124 height 27
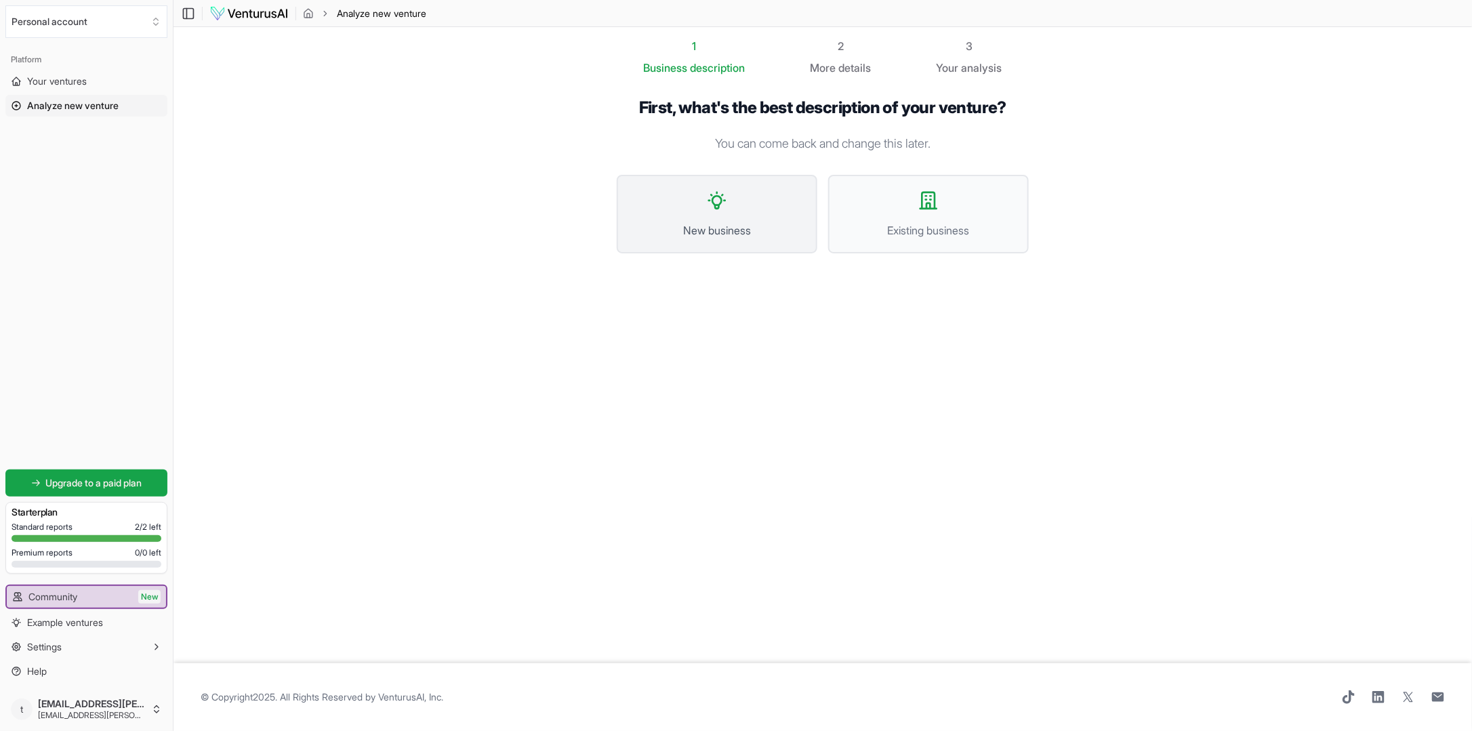
click at [759, 218] on button "New business" at bounding box center [717, 214] width 201 height 79
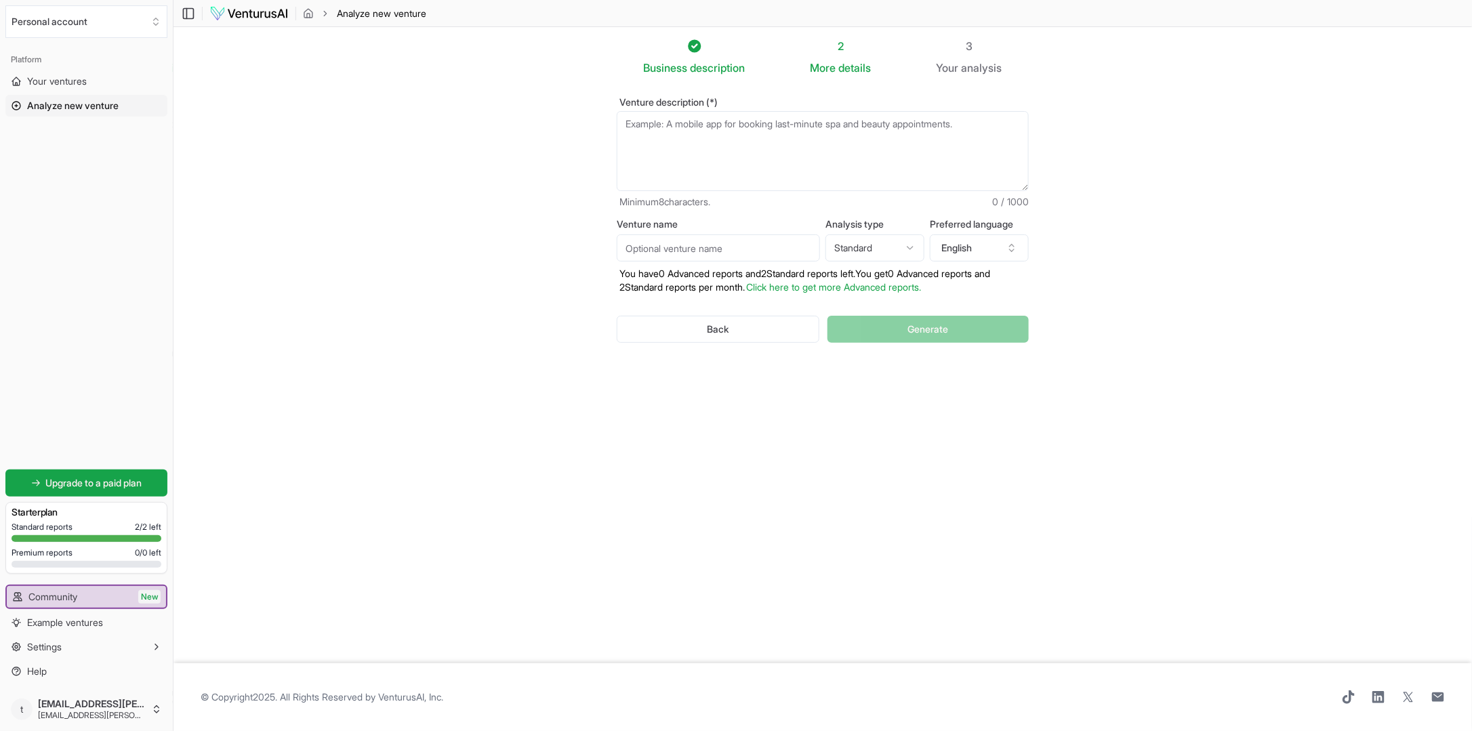
click at [729, 245] on input "Venture name" at bounding box center [718, 248] width 203 height 27
click at [699, 244] on input "Venture name" at bounding box center [718, 248] width 203 height 27
type input "Empire Lifestyle Builders"
click at [914, 245] on html "We value your privacy We use cookies to enhance your browsing experience, serve…" at bounding box center [736, 365] width 1472 height 731
click at [861, 285] on link "Click here to get more Advanced reports." at bounding box center [833, 287] width 175 height 12
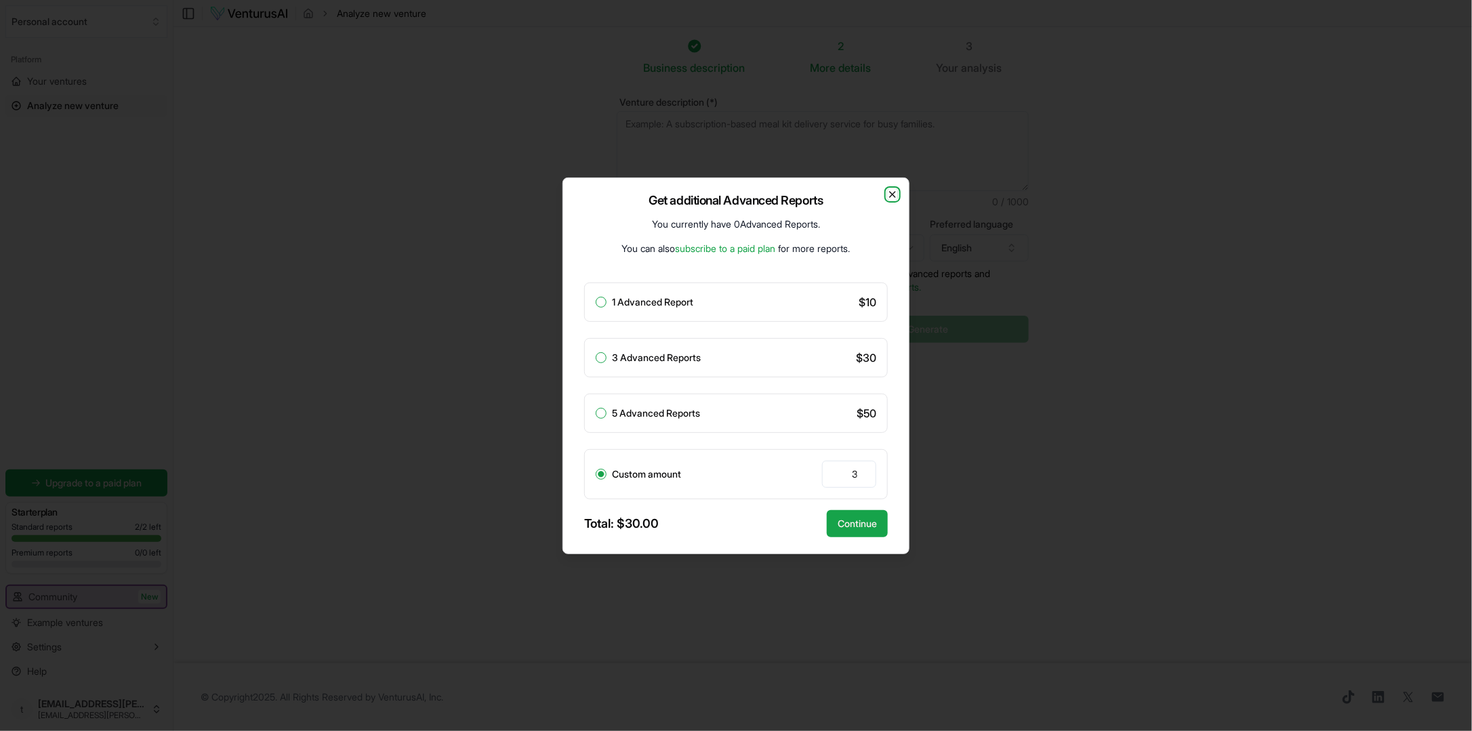
click at [892, 193] on icon "button" at bounding box center [892, 194] width 11 height 11
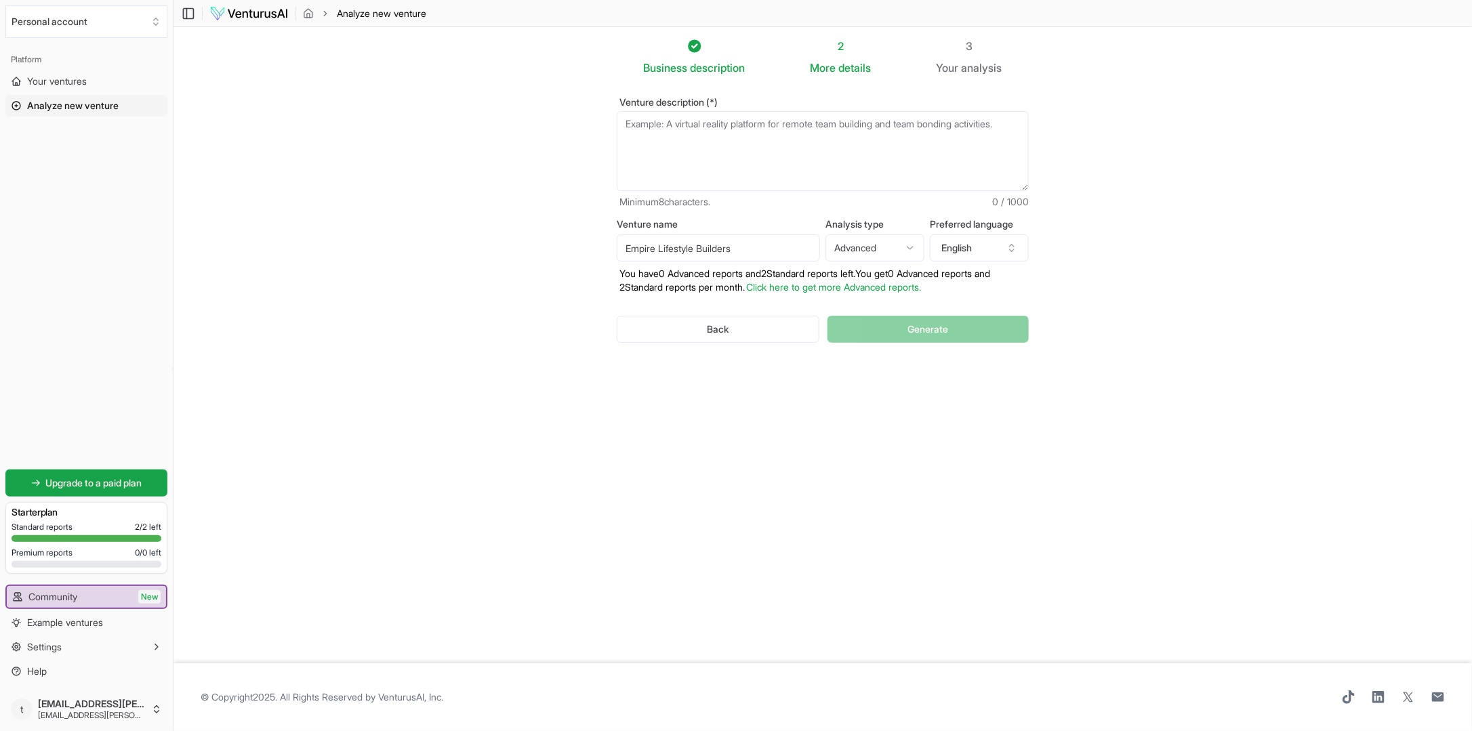
click at [911, 240] on html "We value your privacy We use cookies to enhance your browsing experience, serve…" at bounding box center [736, 365] width 1472 height 731
select select "standard"
click at [961, 251] on button "English" at bounding box center [979, 248] width 99 height 27
click at [727, 331] on button "Back" at bounding box center [718, 329] width 203 height 27
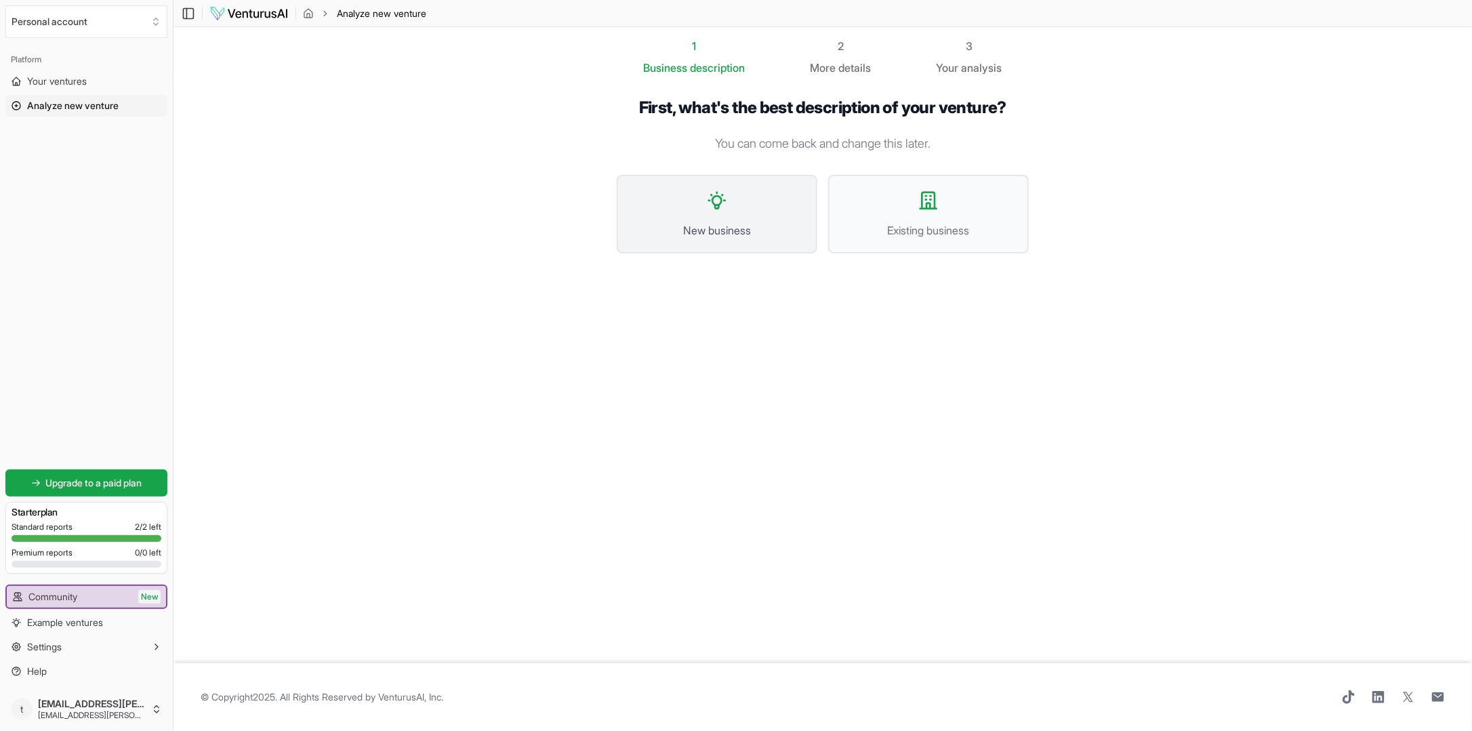
click at [797, 226] on span "New business" at bounding box center [717, 230] width 171 height 16
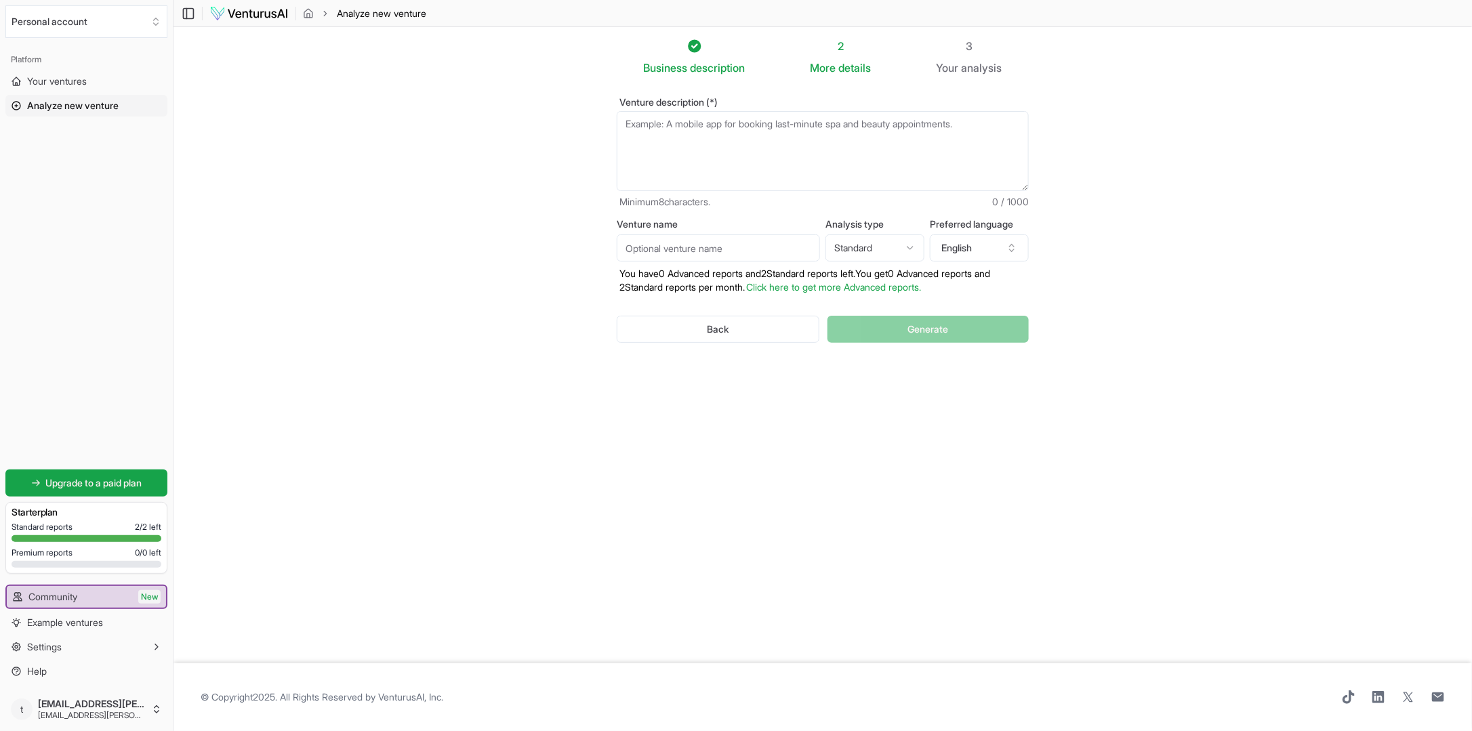
click at [752, 244] on input "Venture name" at bounding box center [718, 248] width 203 height 27
type input "Empire Lifestyle Builders"
click at [902, 329] on div "Back Generate" at bounding box center [823, 329] width 412 height 70
click at [687, 126] on textarea "Venture description (*)" at bounding box center [823, 151] width 412 height 80
click at [643, 125] on textarea "Venture description (*)" at bounding box center [823, 151] width 412 height 80
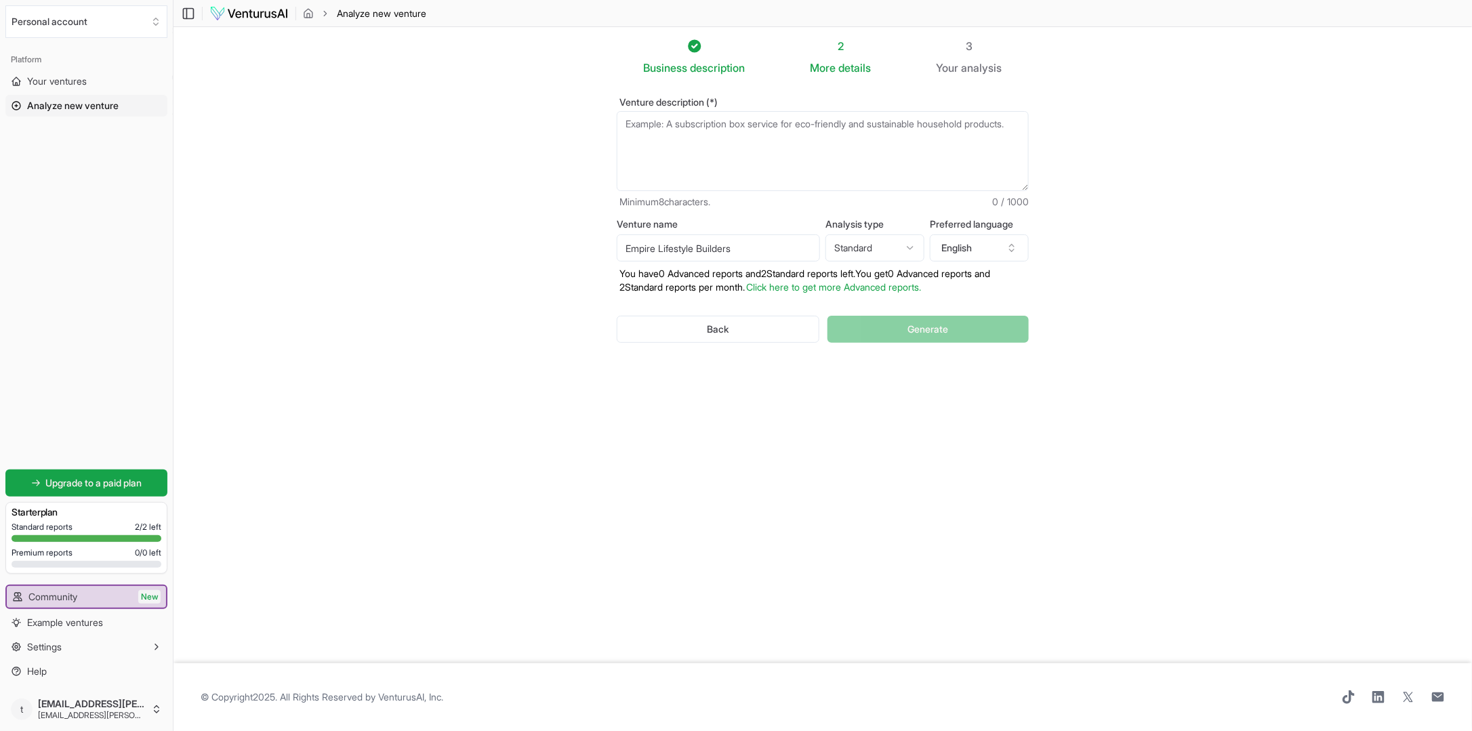
paste textarea "I operate as a brand ambassador for Entre's financial freedom education program…"
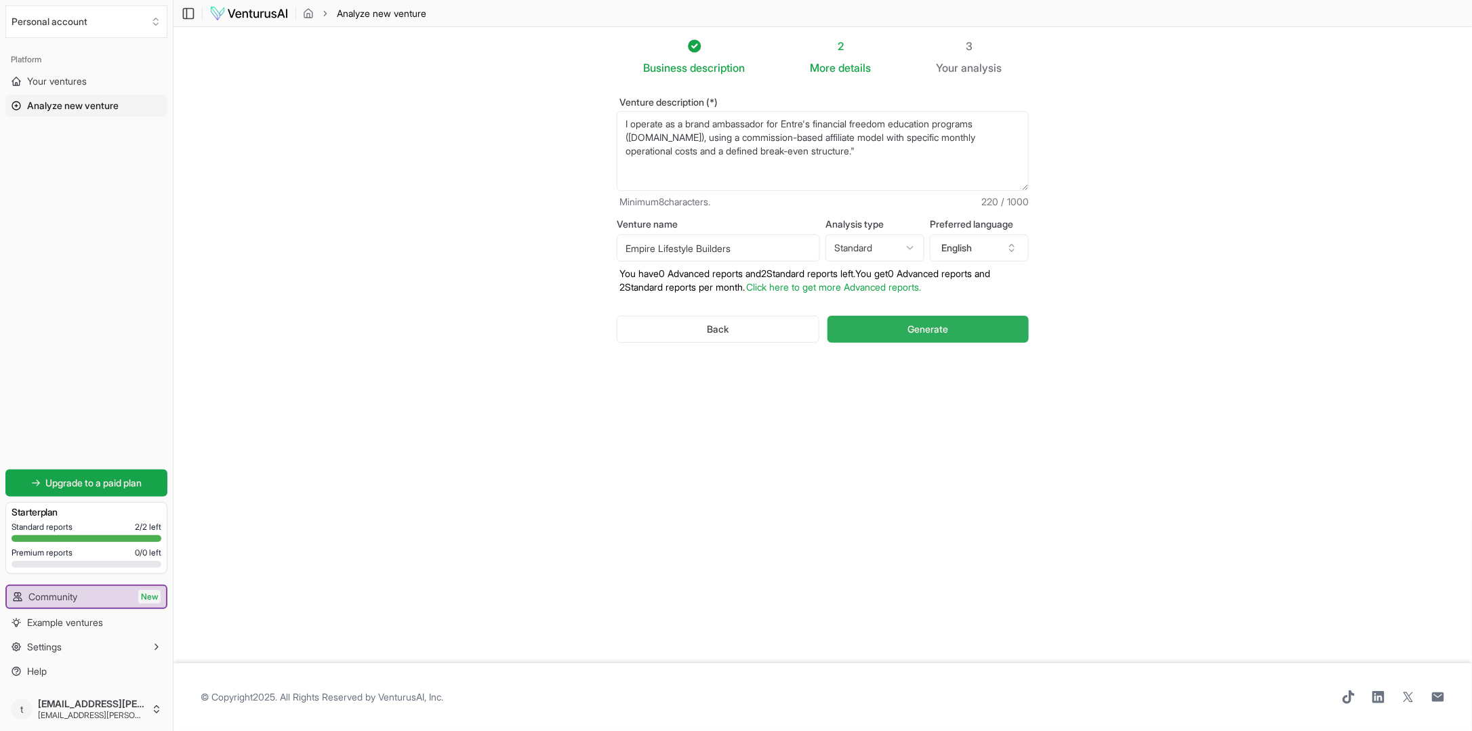
type textarea "I operate as a brand ambassador for Entre's financial freedom education program…"
click at [902, 320] on button "Generate" at bounding box center [928, 329] width 201 height 27
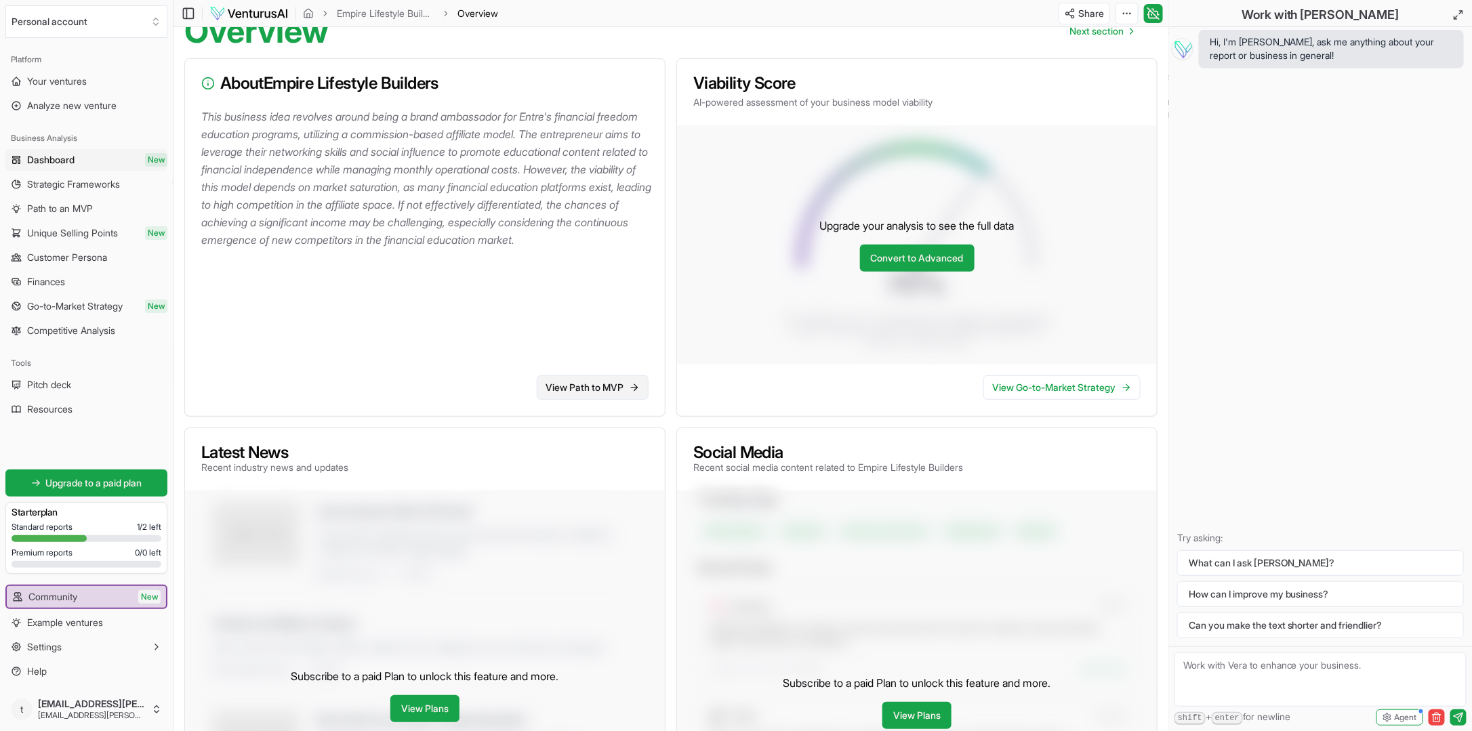
scroll to position [214, 0]
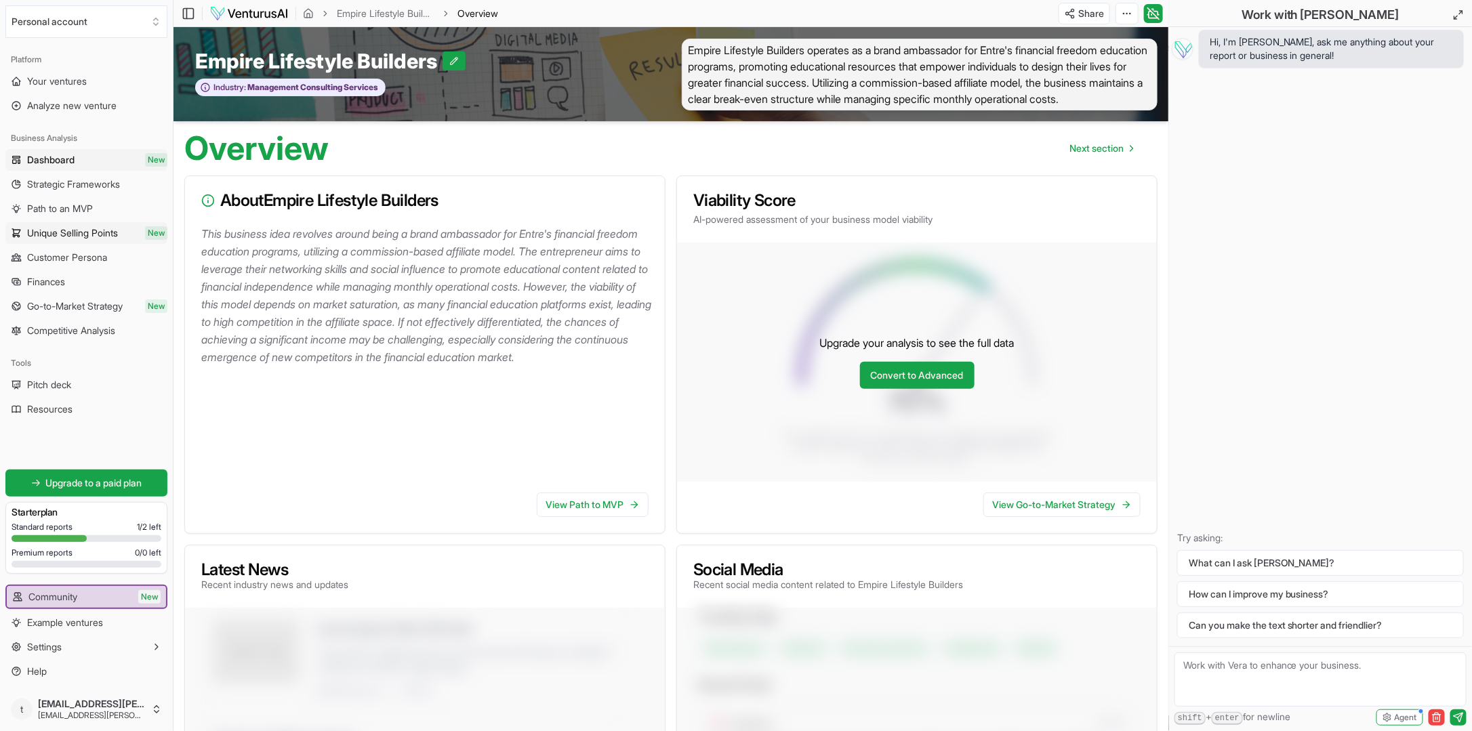
click at [85, 241] on link "Unique Selling Points New" at bounding box center [86, 233] width 162 height 22
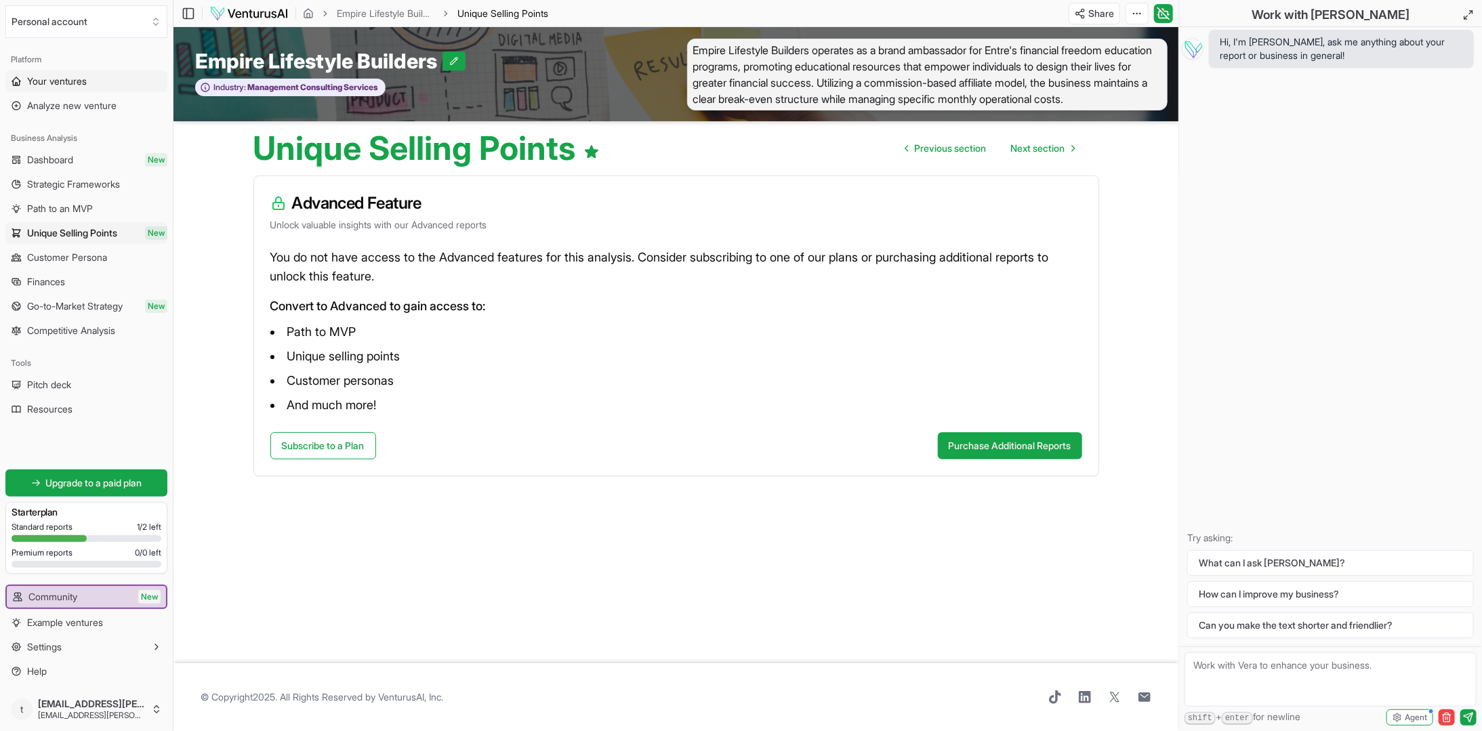
click at [74, 79] on span "Your ventures" at bounding box center [57, 82] width 60 height 14
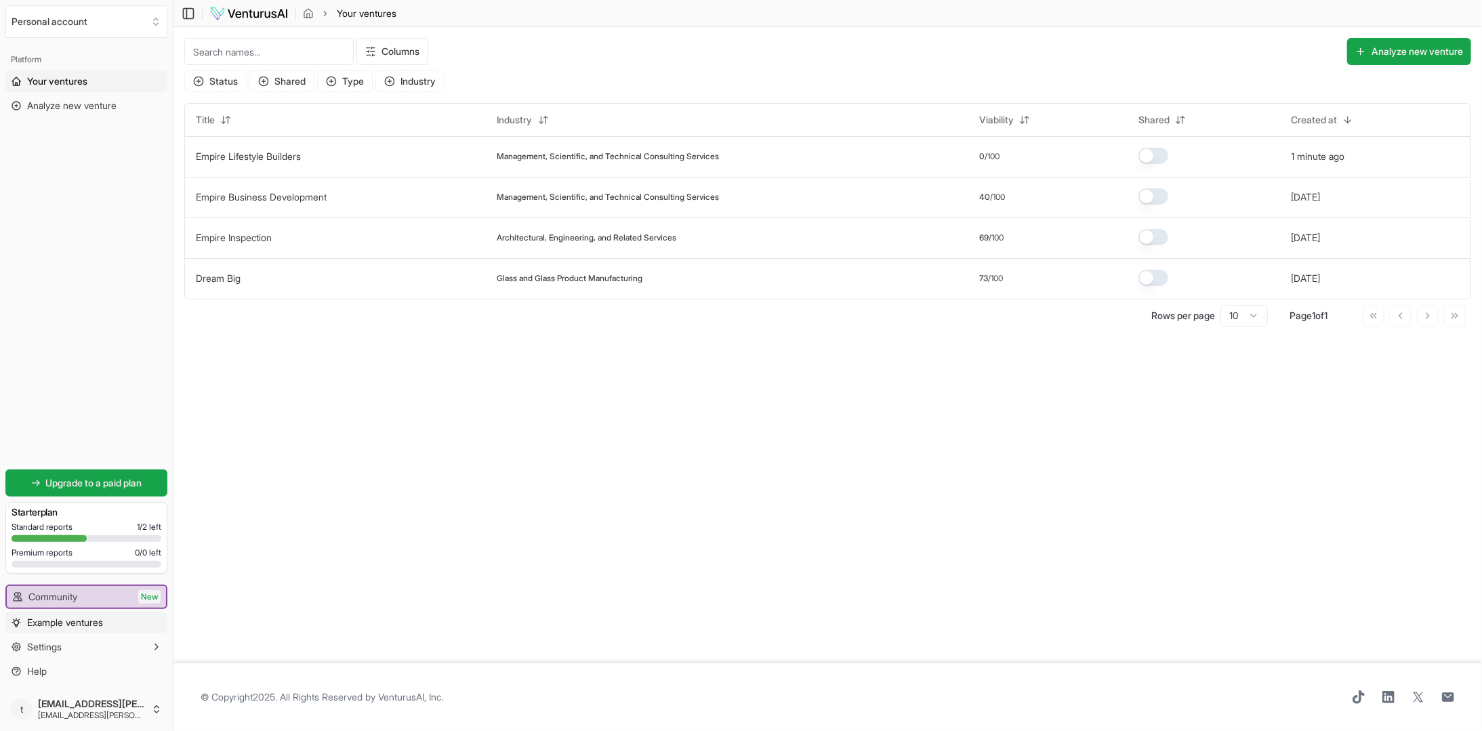
click at [92, 613] on link "Example ventures" at bounding box center [86, 623] width 162 height 22
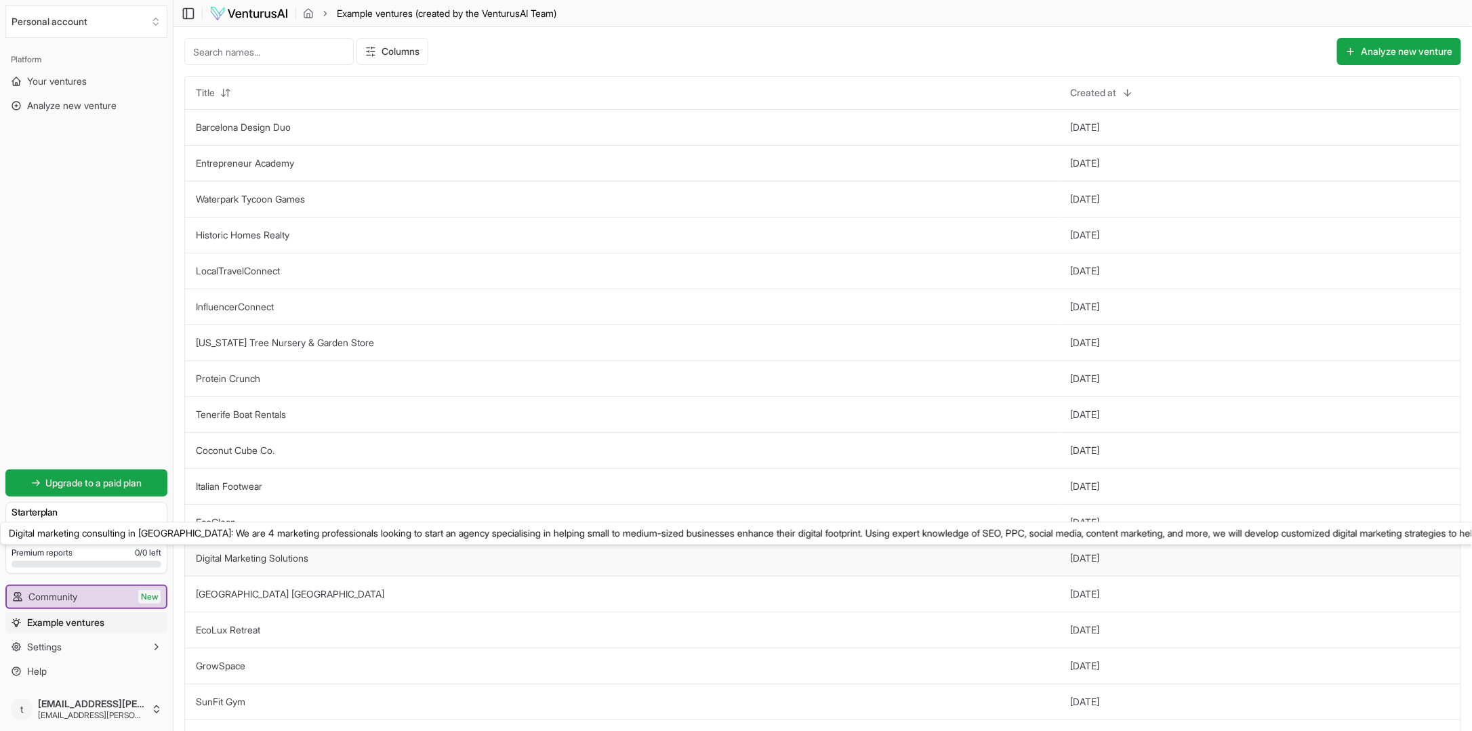
click at [297, 552] on link "Digital Marketing Solutions" at bounding box center [252, 558] width 113 height 12
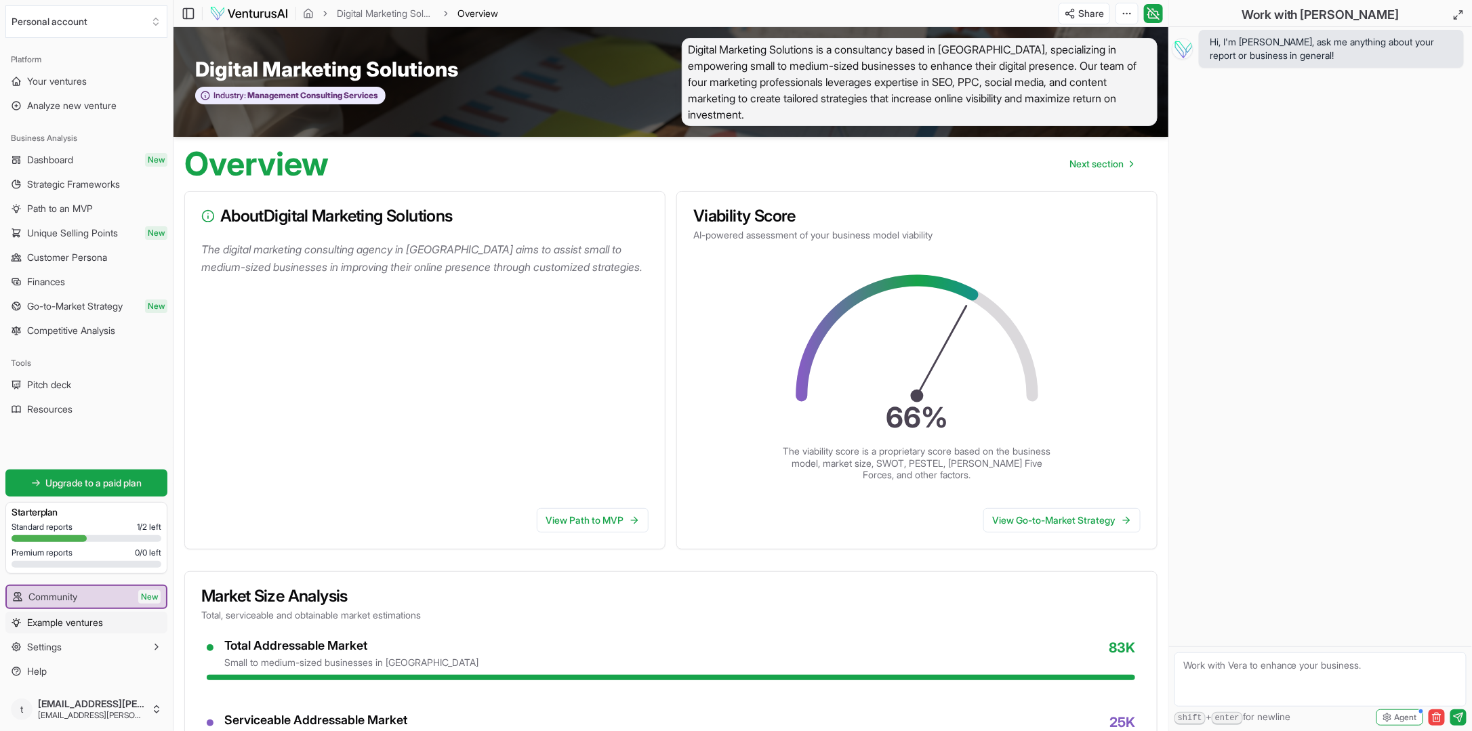
click at [79, 617] on span "Example ventures" at bounding box center [65, 623] width 76 height 14
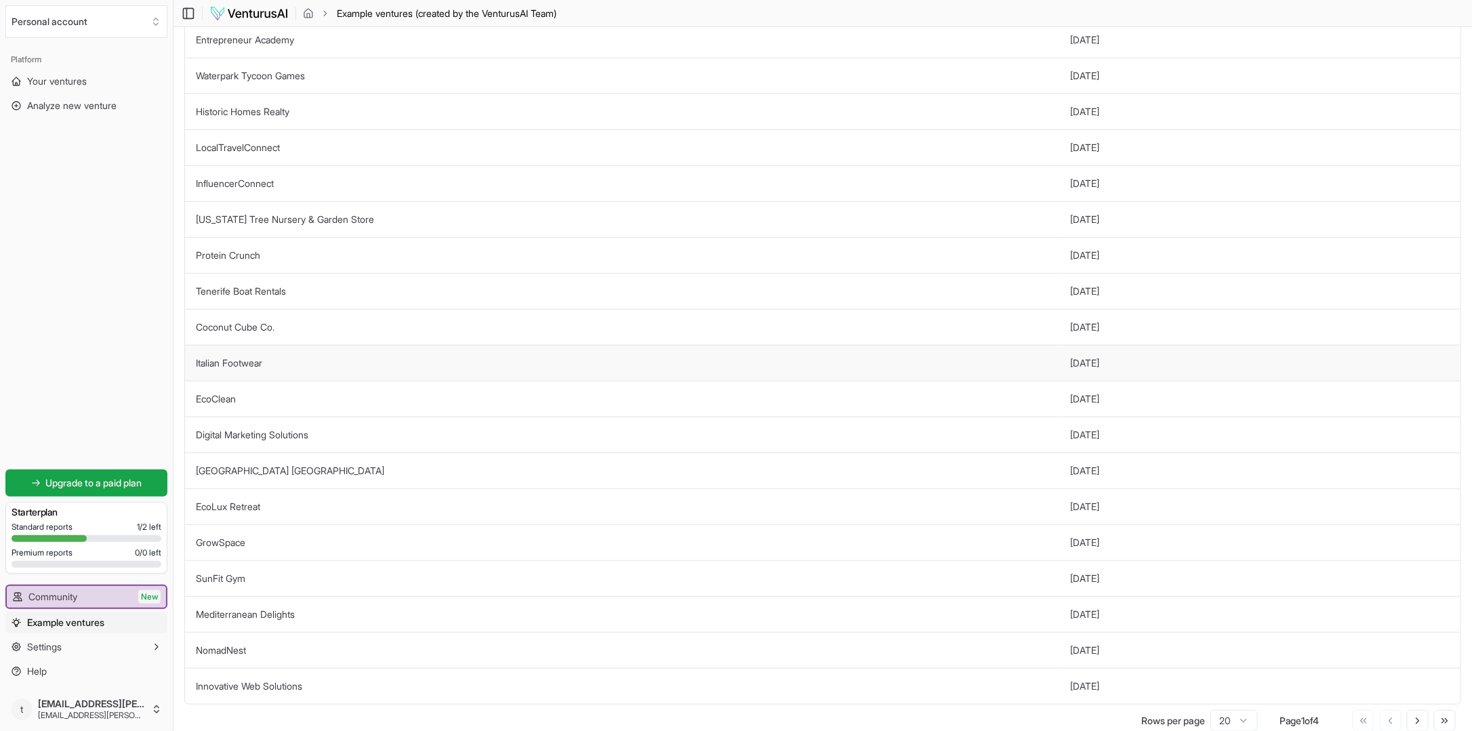
scroll to position [196, 0]
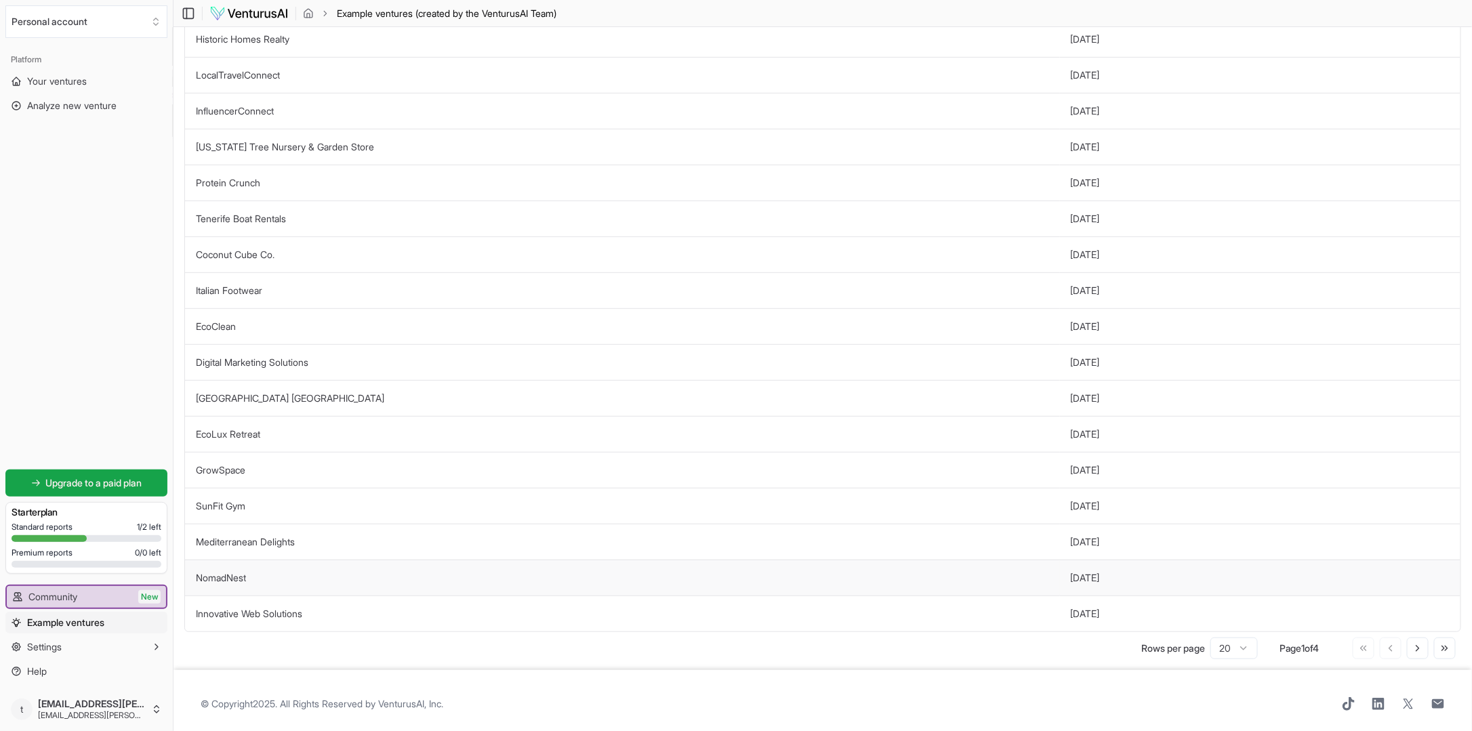
click at [240, 572] on link "NomadNest" at bounding box center [221, 578] width 50 height 12
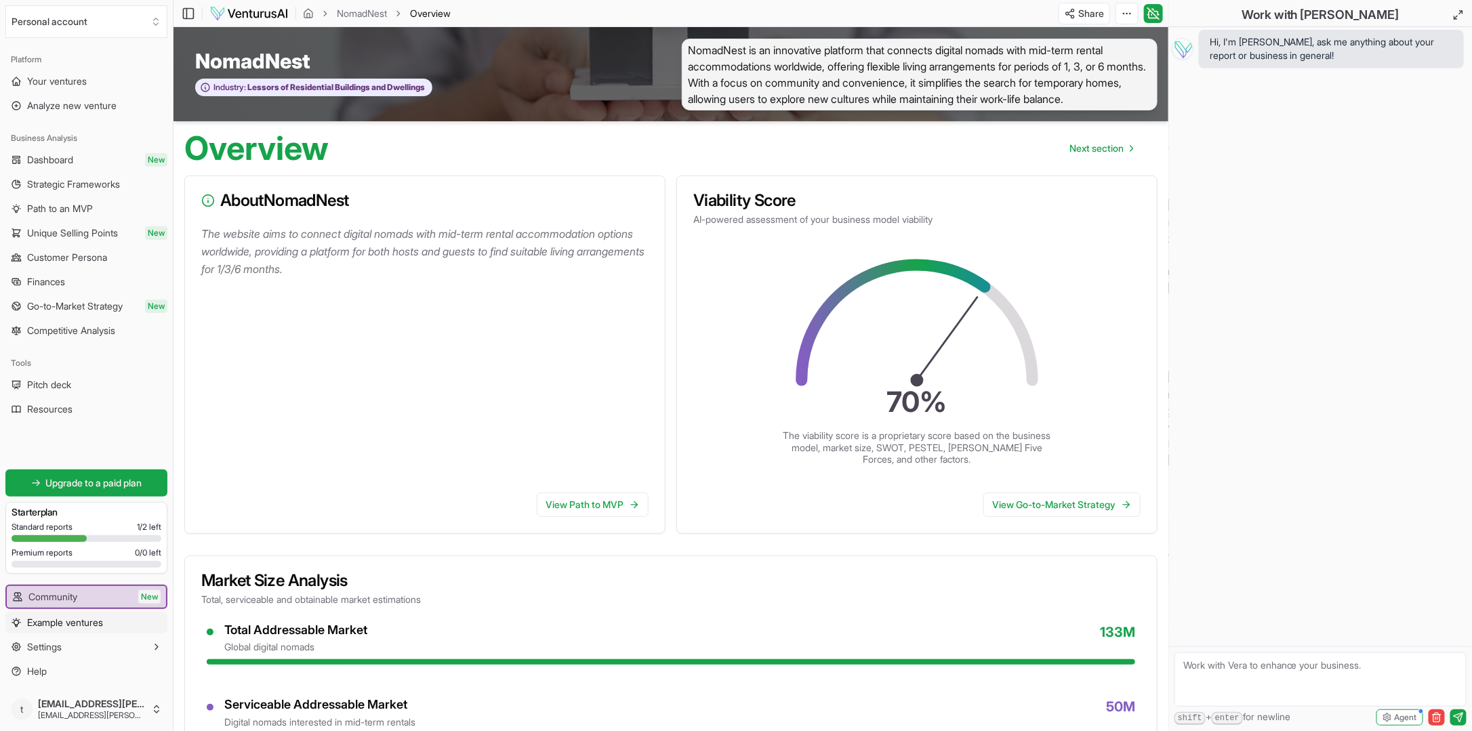
click at [104, 615] on link "Example ventures" at bounding box center [86, 623] width 162 height 22
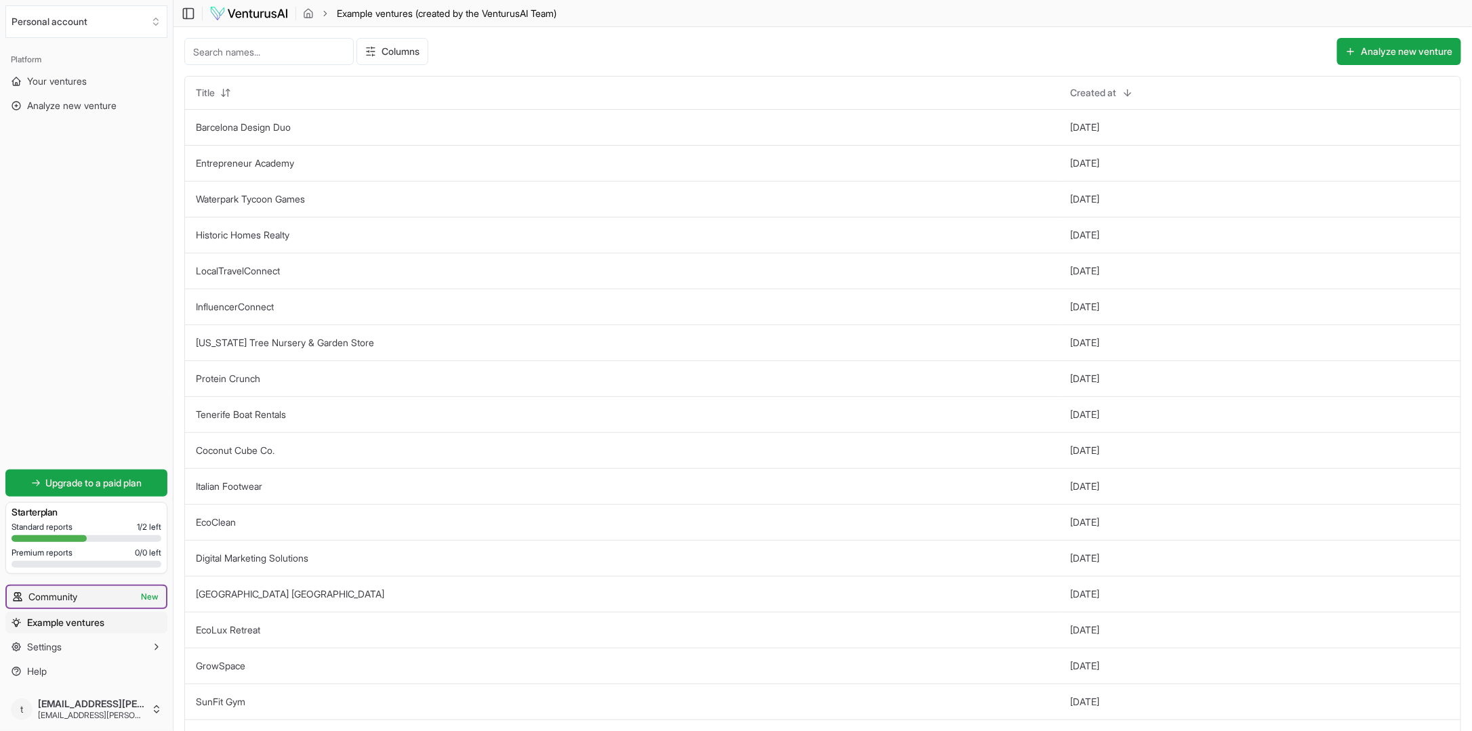
click at [68, 598] on span "Community" at bounding box center [52, 597] width 49 height 14
click at [73, 625] on span "Example ventures" at bounding box center [65, 623] width 77 height 14
click at [50, 643] on span "Settings" at bounding box center [44, 648] width 35 height 14
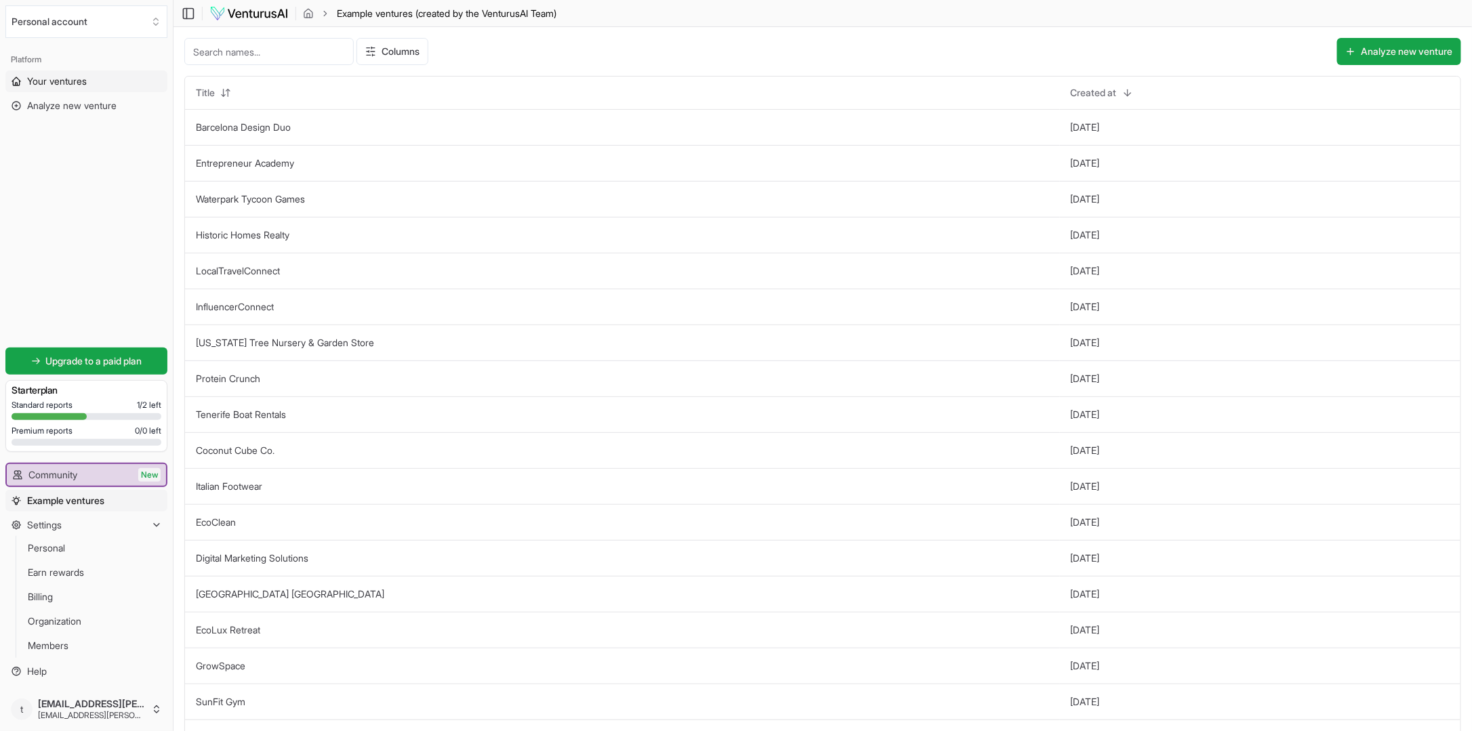
click at [58, 81] on span "Your ventures" at bounding box center [57, 82] width 60 height 14
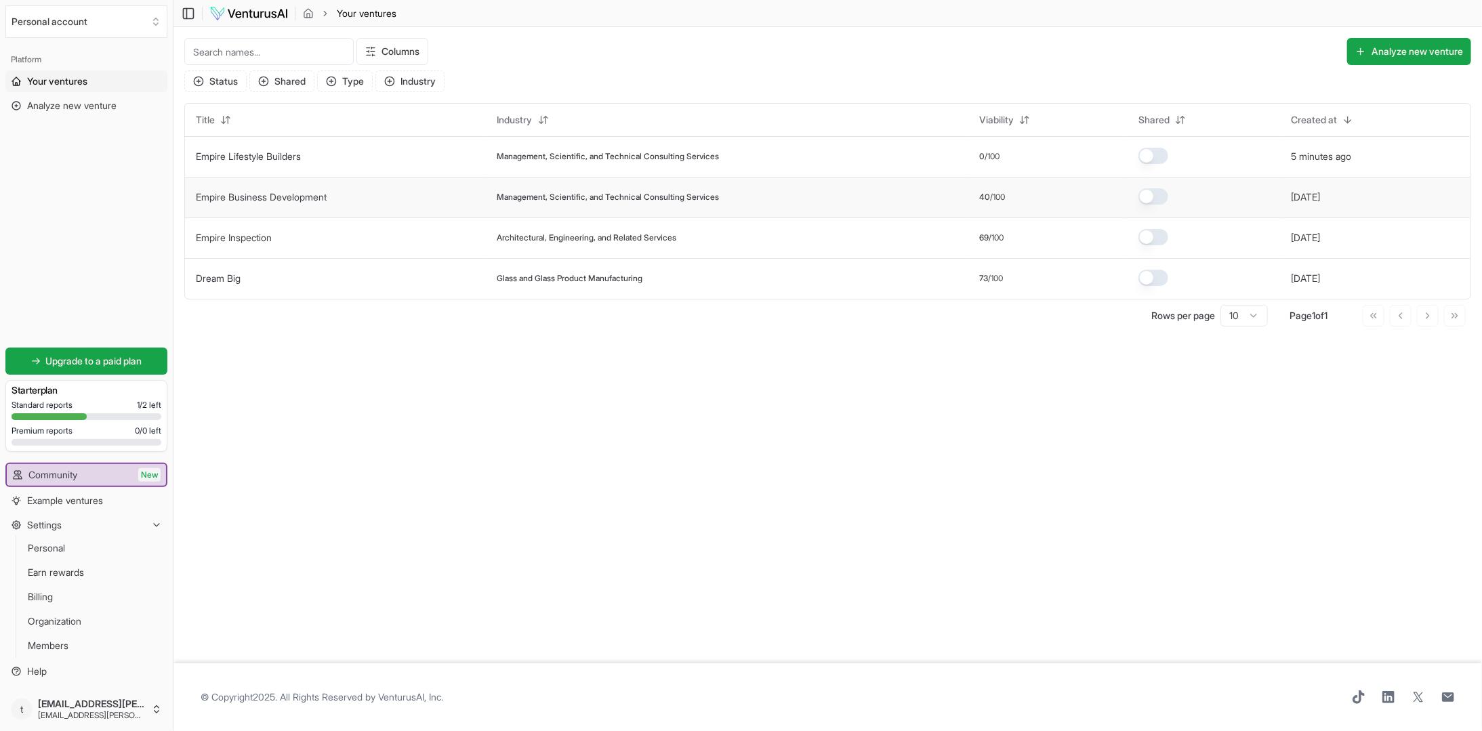
click at [430, 197] on td "Empire Business Development" at bounding box center [336, 197] width 302 height 41
click at [363, 191] on td "Empire Business Development" at bounding box center [336, 197] width 302 height 41
click at [155, 22] on icon "Select an organization" at bounding box center [155, 21] width 11 height 11
click at [174, 179] on html "We value your privacy We use cookies to enhance your browsing experience, serve…" at bounding box center [741, 365] width 1482 height 731
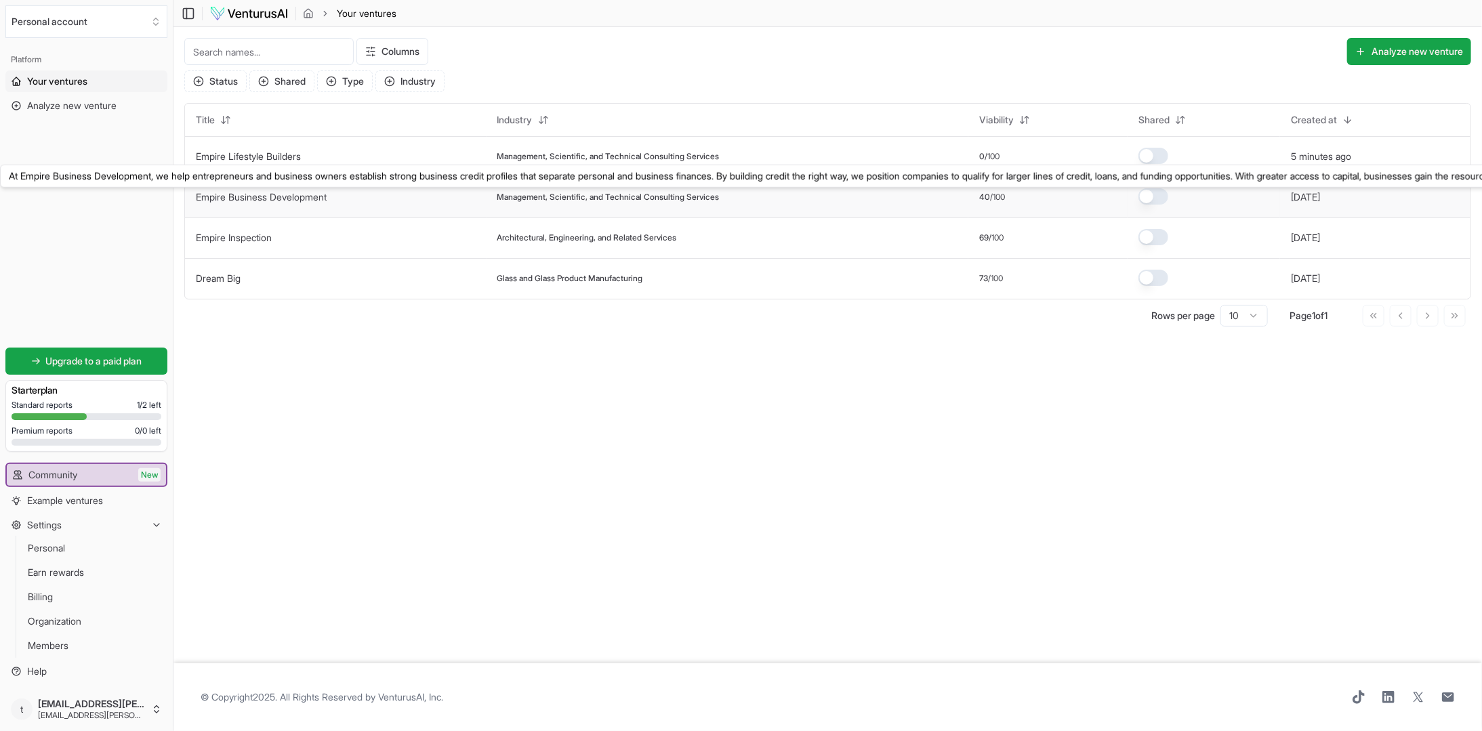
click at [292, 197] on link "Empire Business Development" at bounding box center [261, 197] width 131 height 12
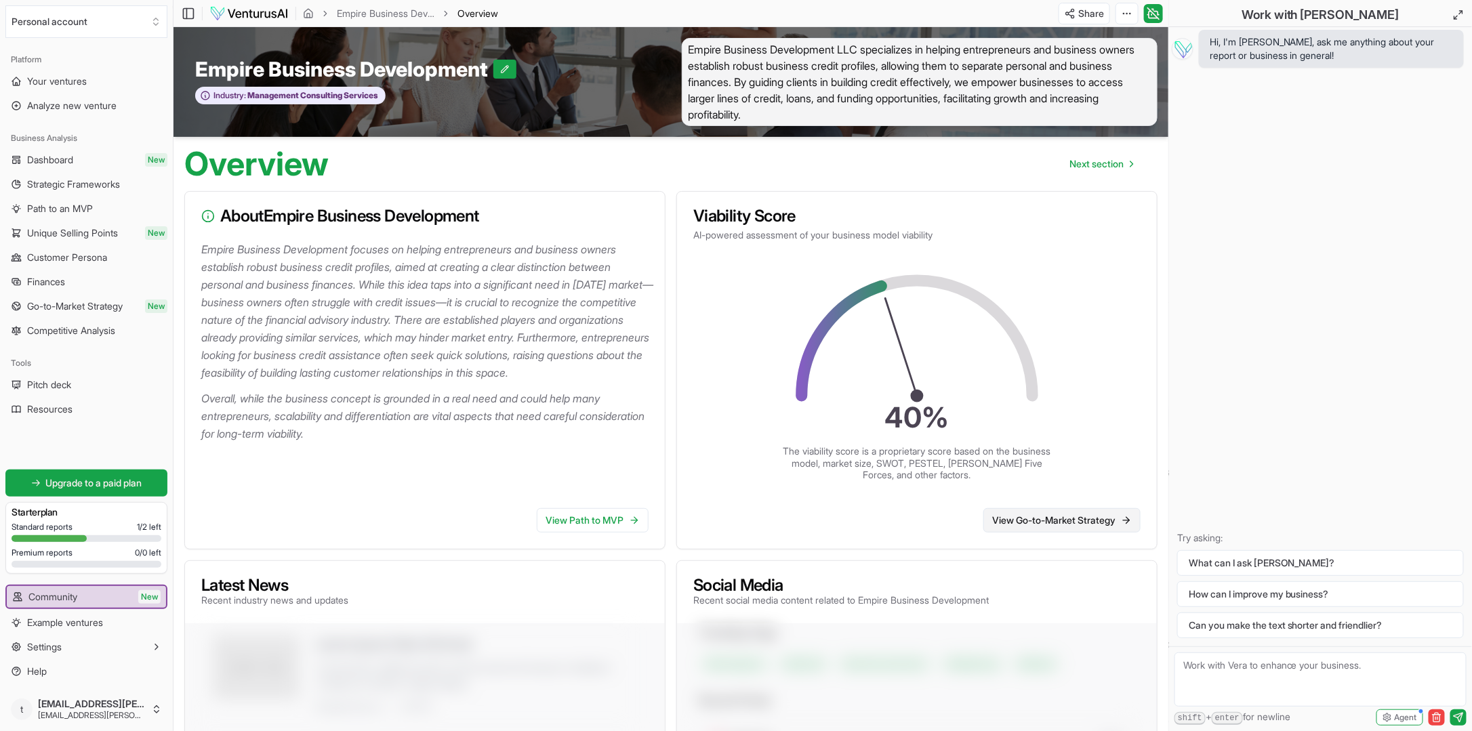
click at [1040, 518] on link "View Go-to-Market Strategy" at bounding box center [1062, 520] width 157 height 24
